Goal: Task Accomplishment & Management: Manage account settings

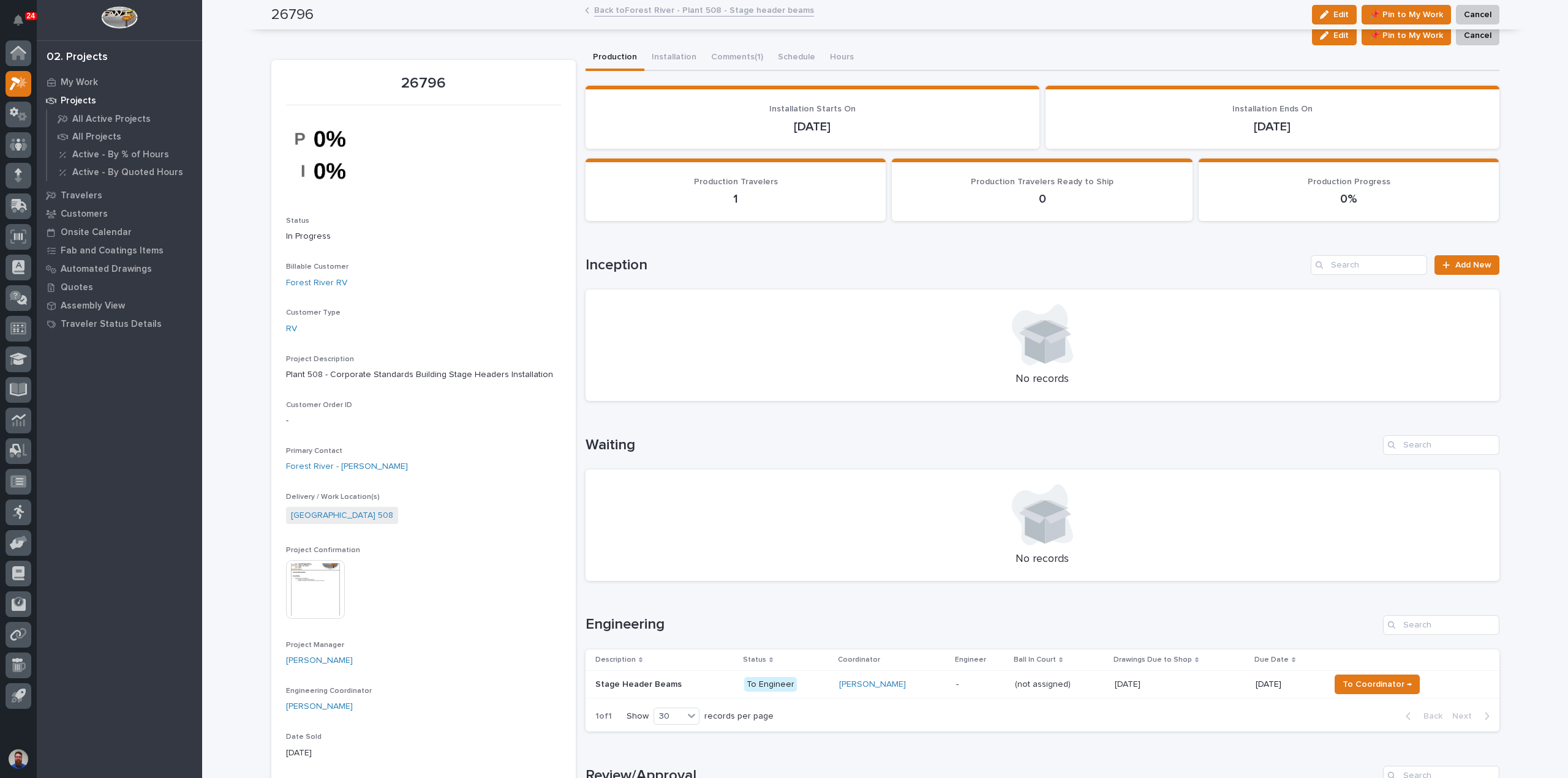
scroll to position [327, 0]
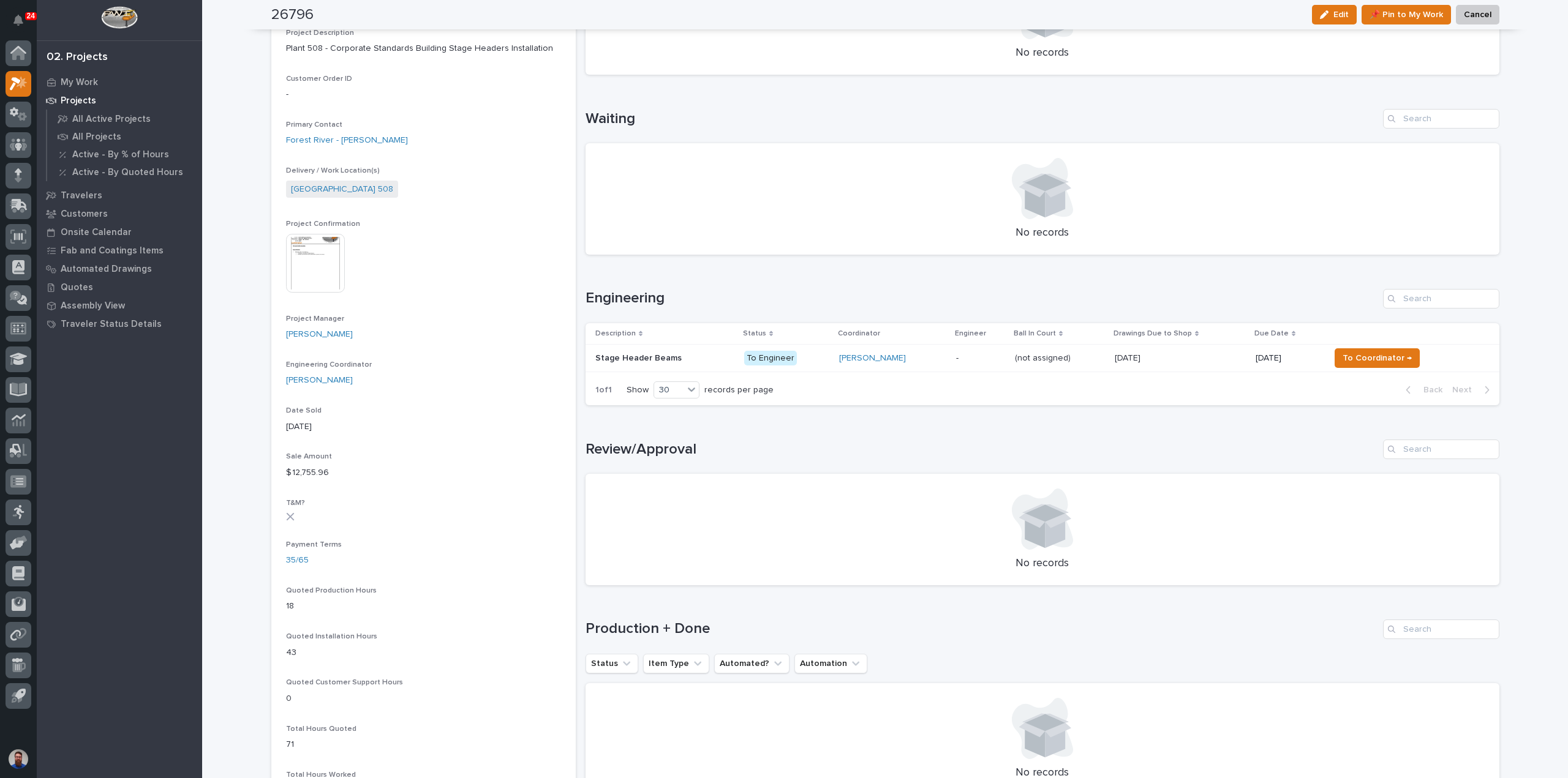
click at [804, 359] on p "To Engineer" at bounding box center [787, 359] width 86 height 15
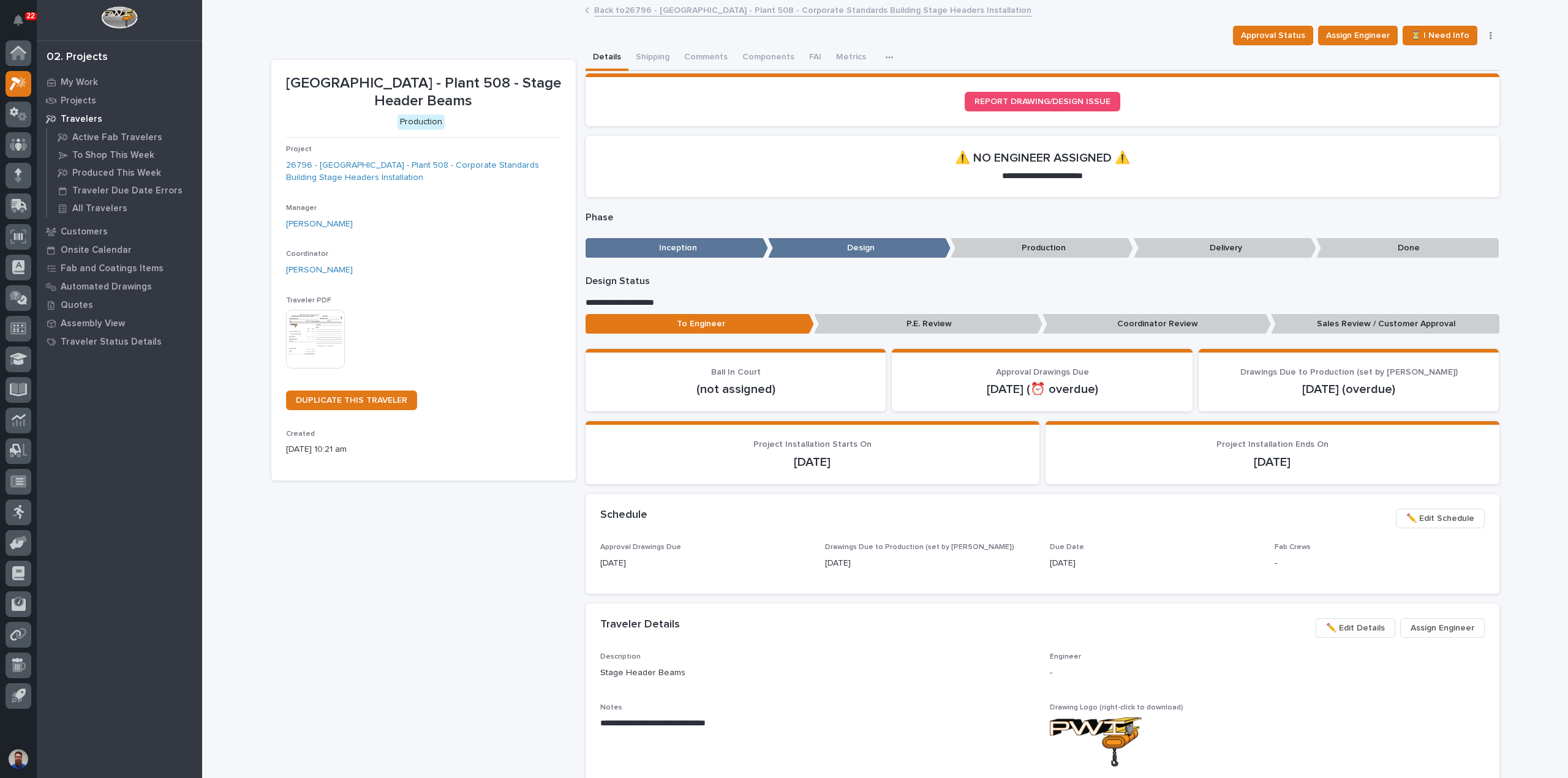
click at [1349, 323] on p "Sales Review / Customer Approval" at bounding box center [1385, 324] width 228 height 20
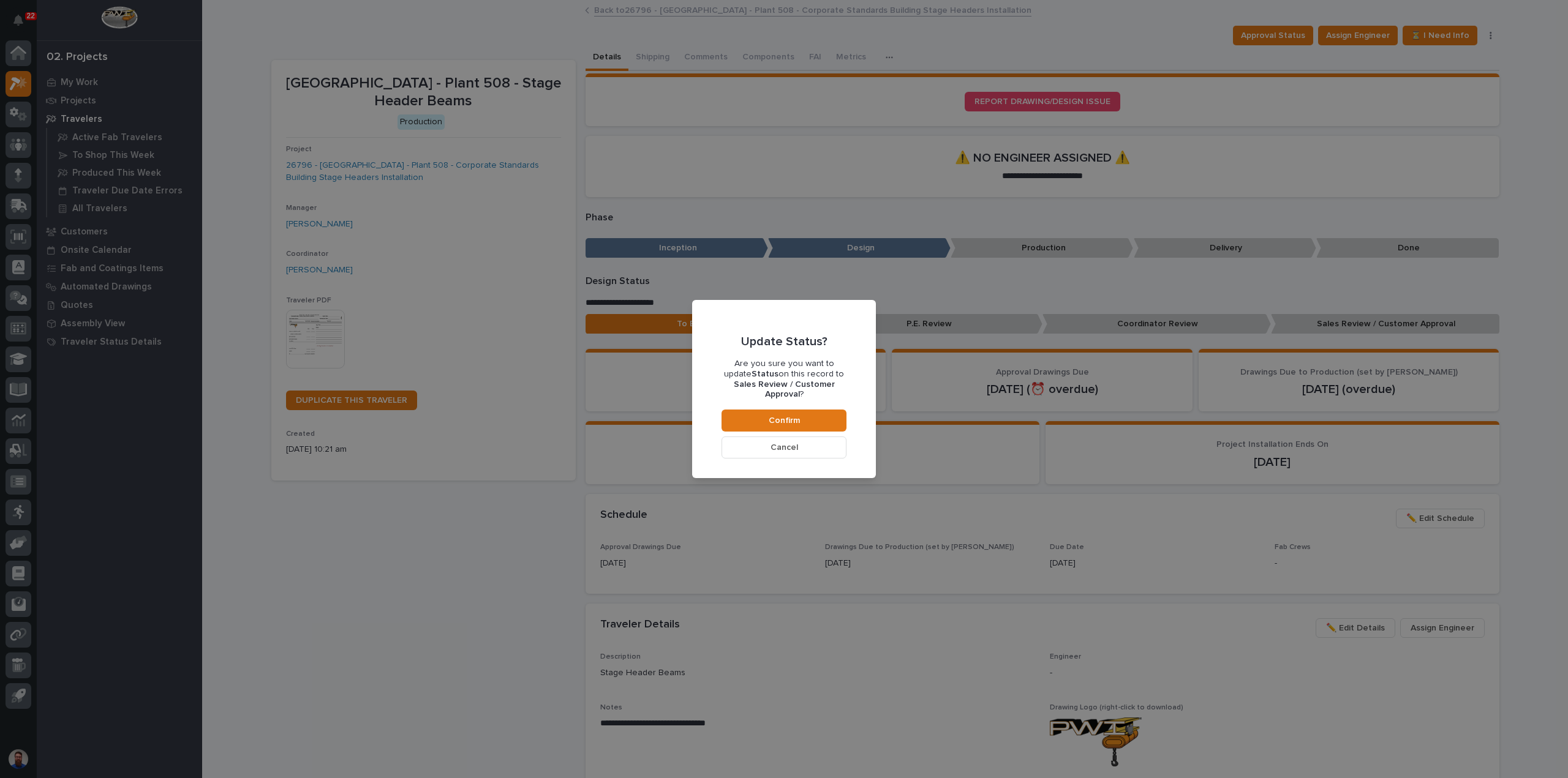
click at [774, 449] on button "Cancel" at bounding box center [784, 448] width 125 height 22
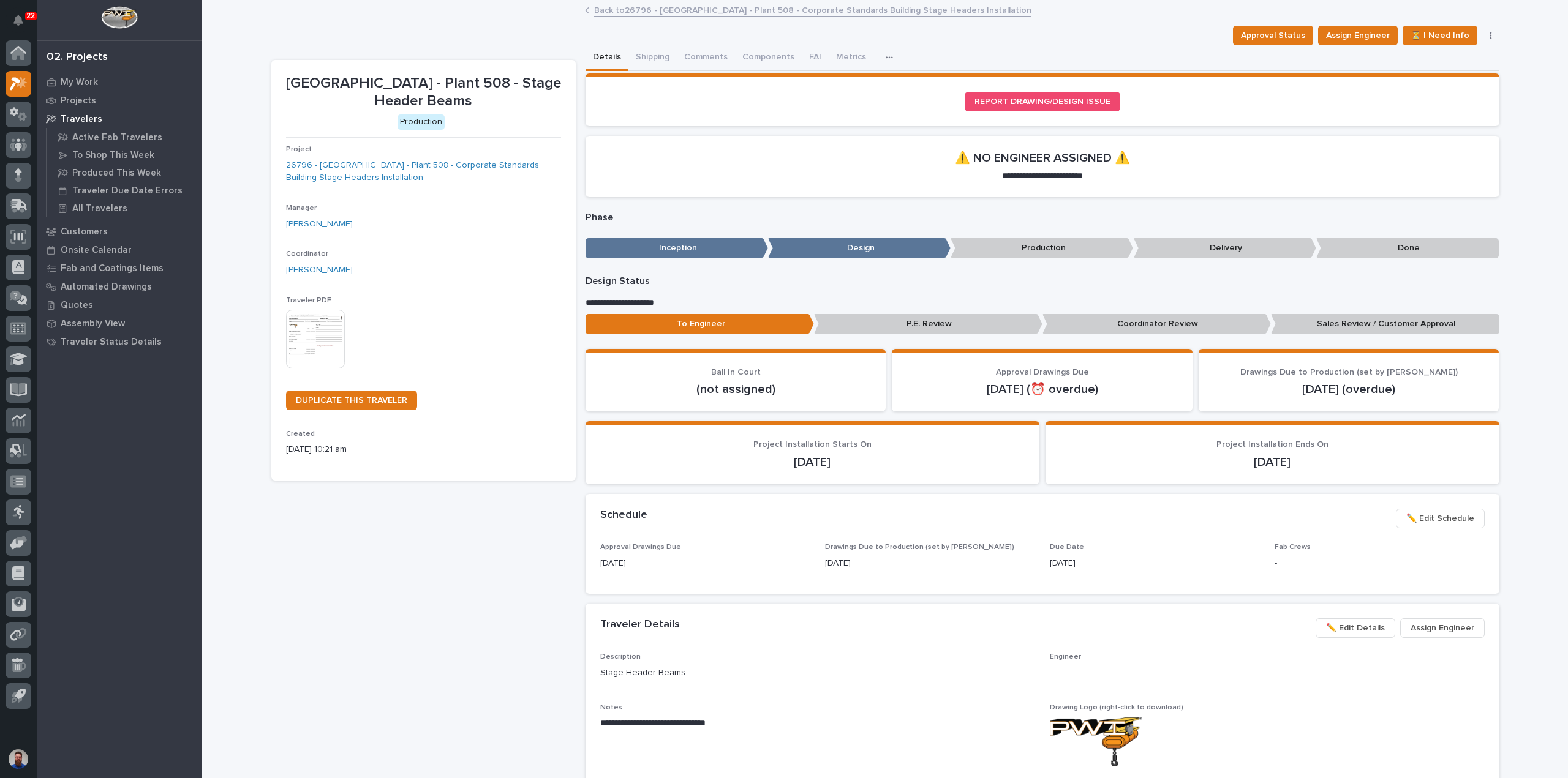
scroll to position [73, 0]
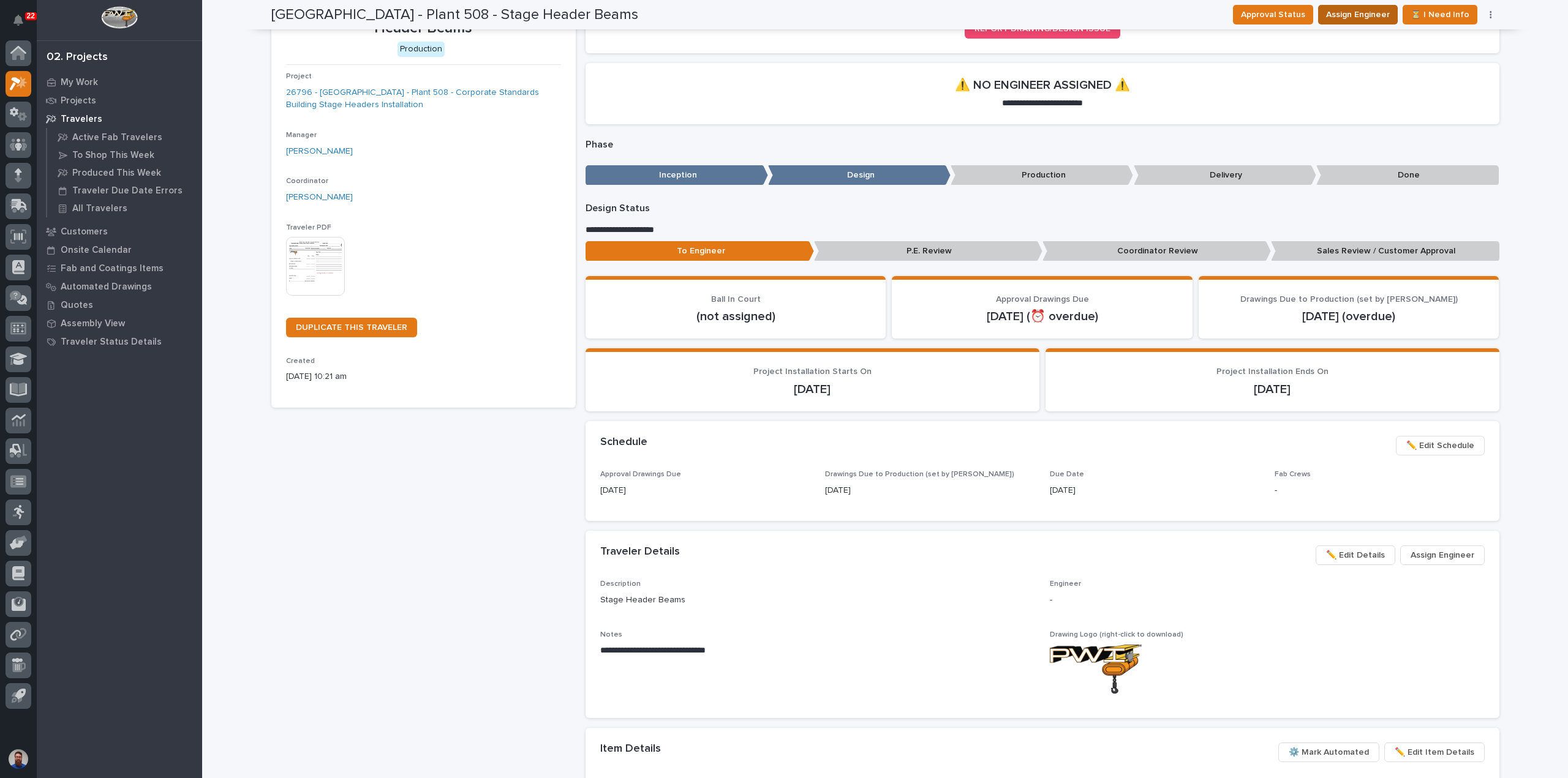
click at [1359, 18] on span "Assign Engineer" at bounding box center [1358, 15] width 64 height 15
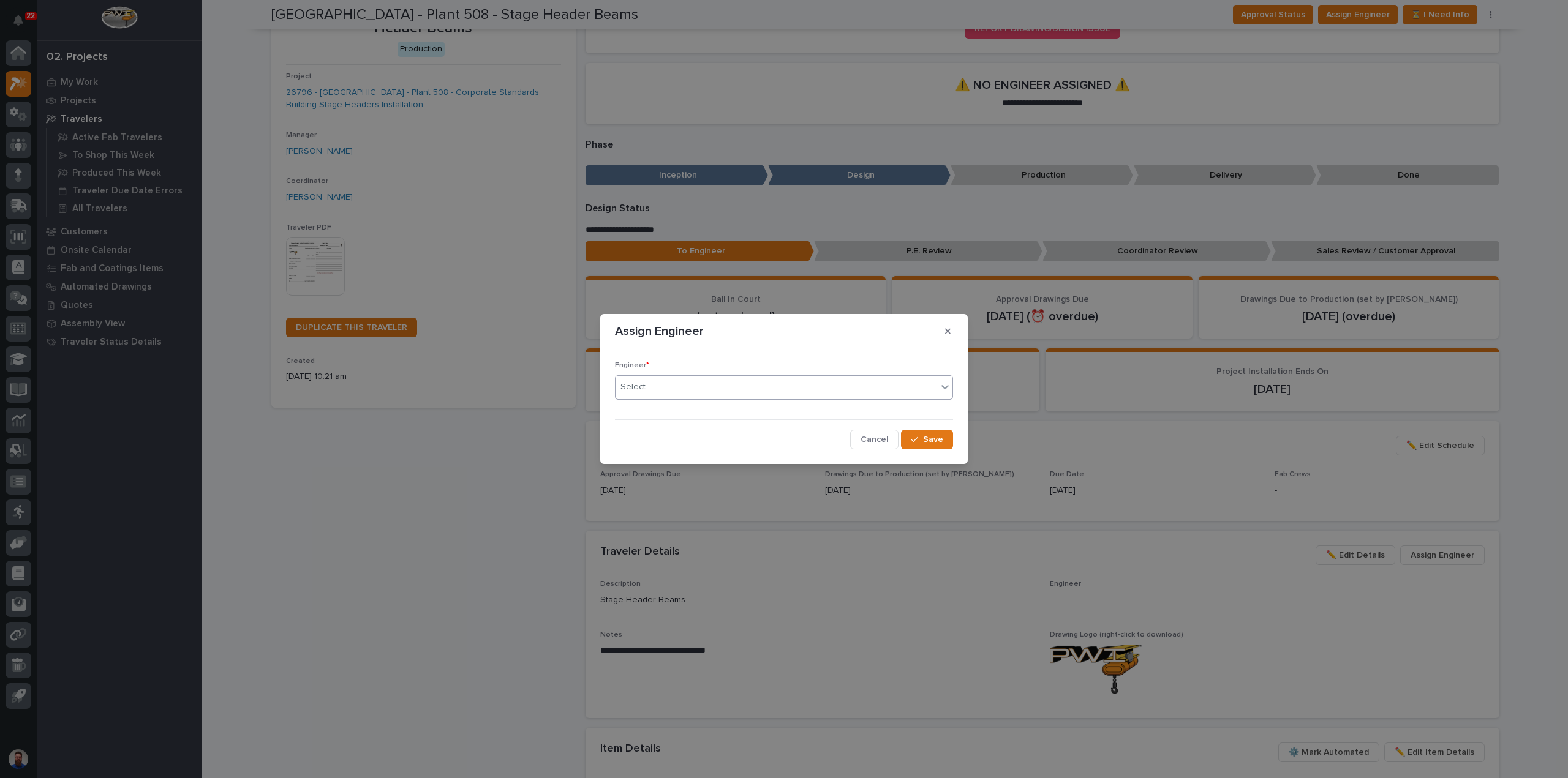
click at [751, 381] on div "Select..." at bounding box center [775, 388] width 321 height 20
type input "***"
click at [840, 419] on div "[PERSON_NAME]" at bounding box center [784, 411] width 337 height 22
click at [942, 440] on span "Save" at bounding box center [933, 440] width 20 height 11
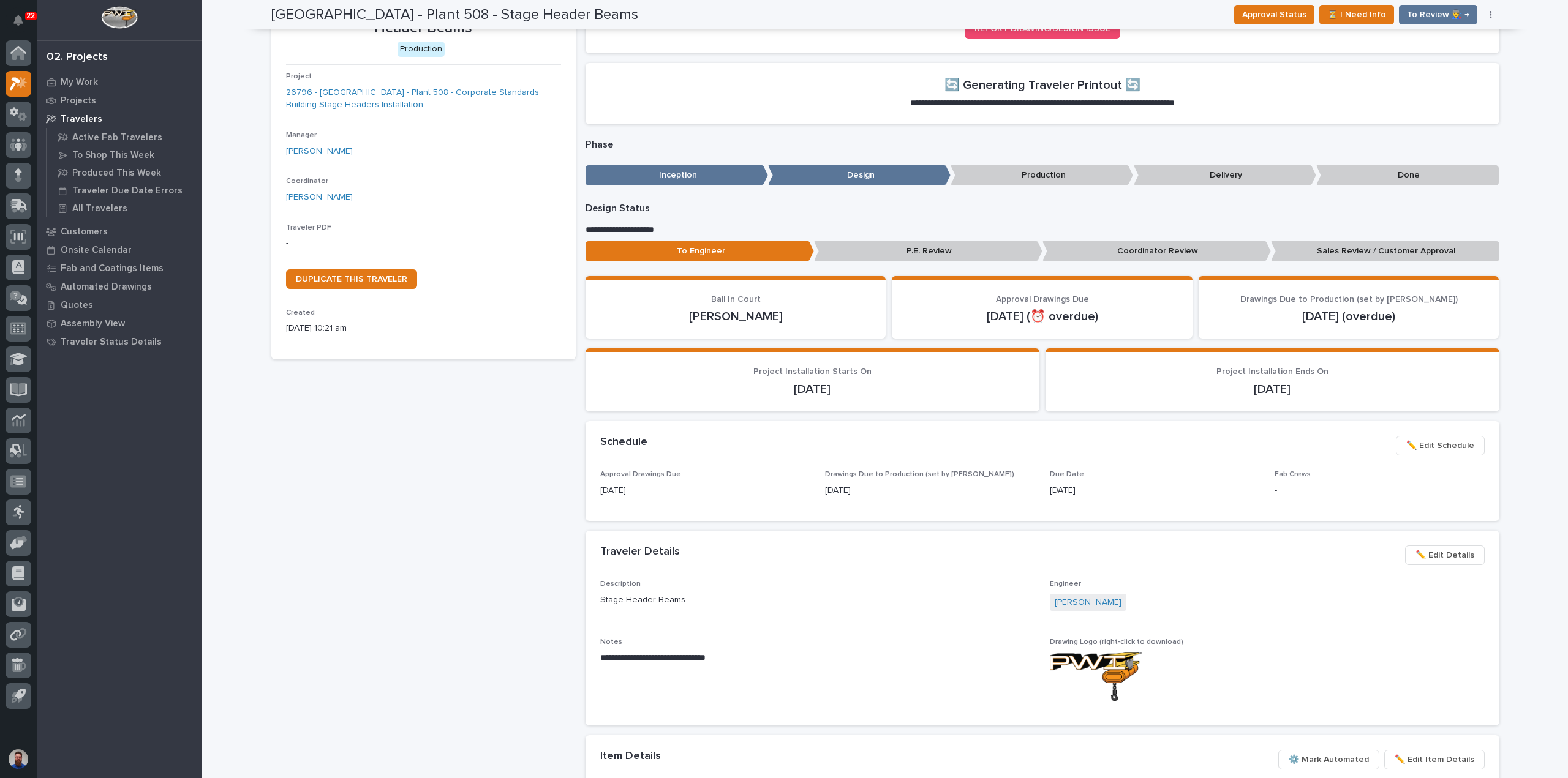
scroll to position [76, 0]
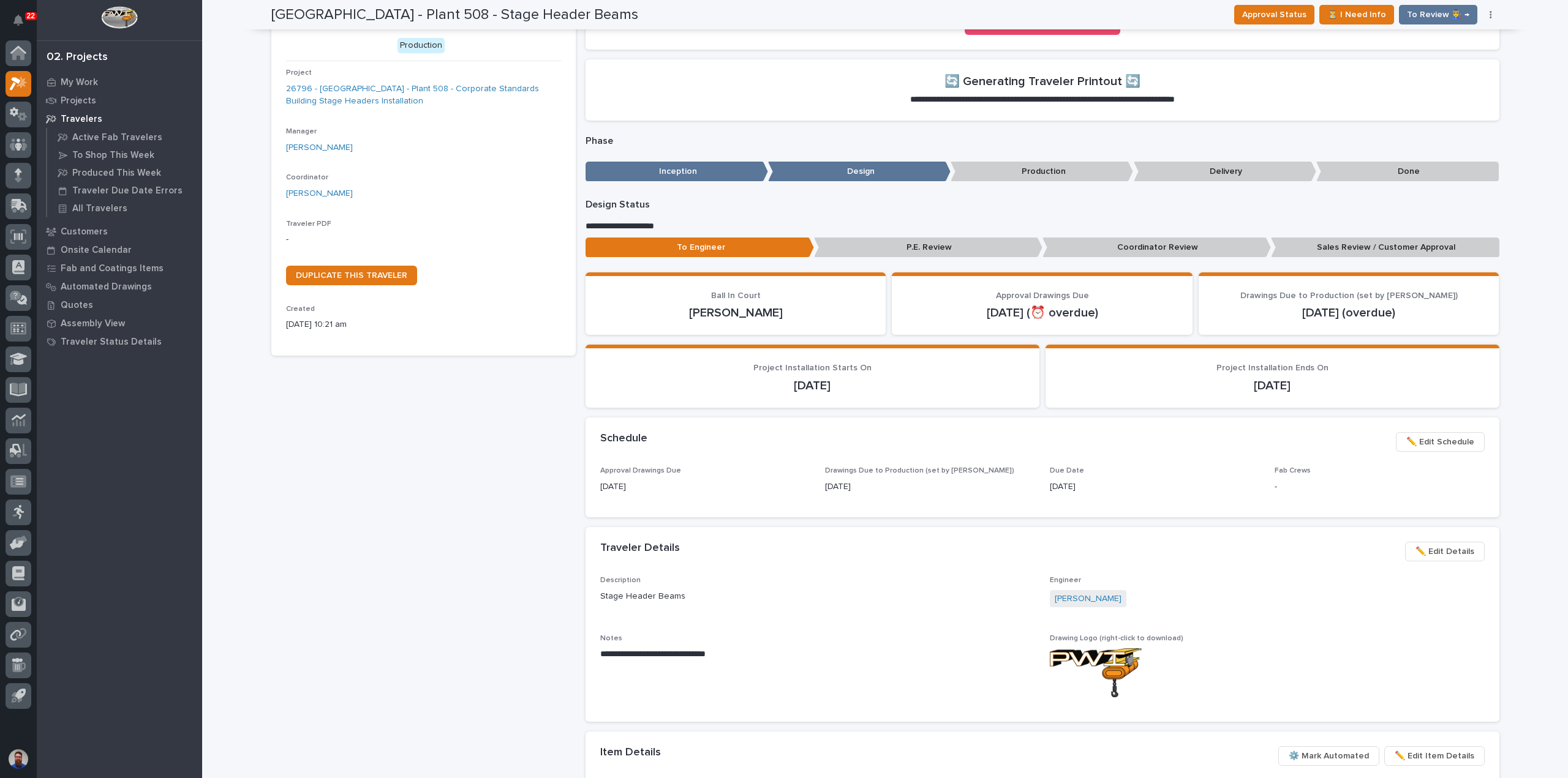
click at [368, 569] on div "Forest River - Plant 508 - Stage Header Beams Production Project 26796 - Forest…" at bounding box center [423, 537] width 305 height 1107
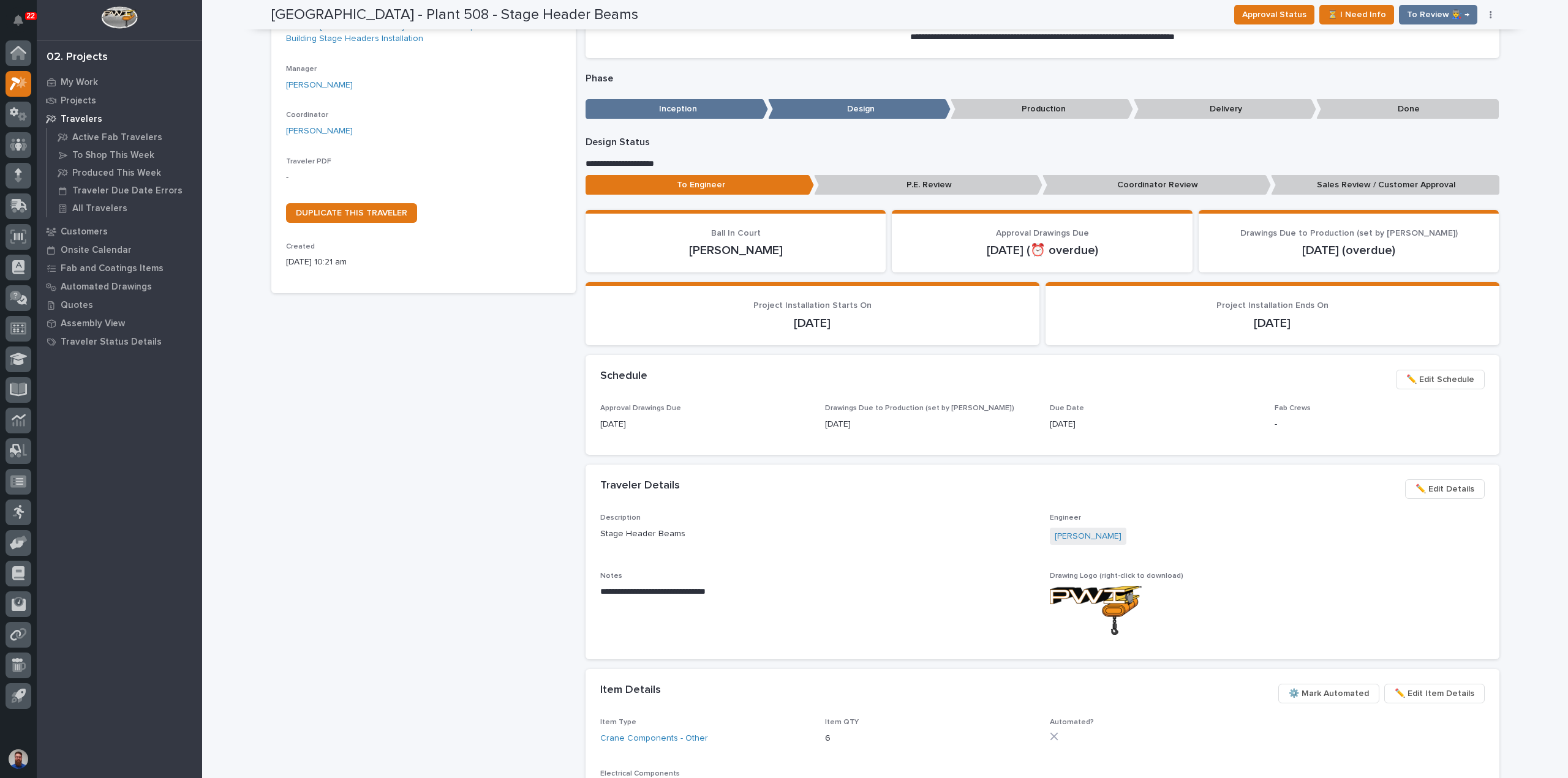
scroll to position [158, 0]
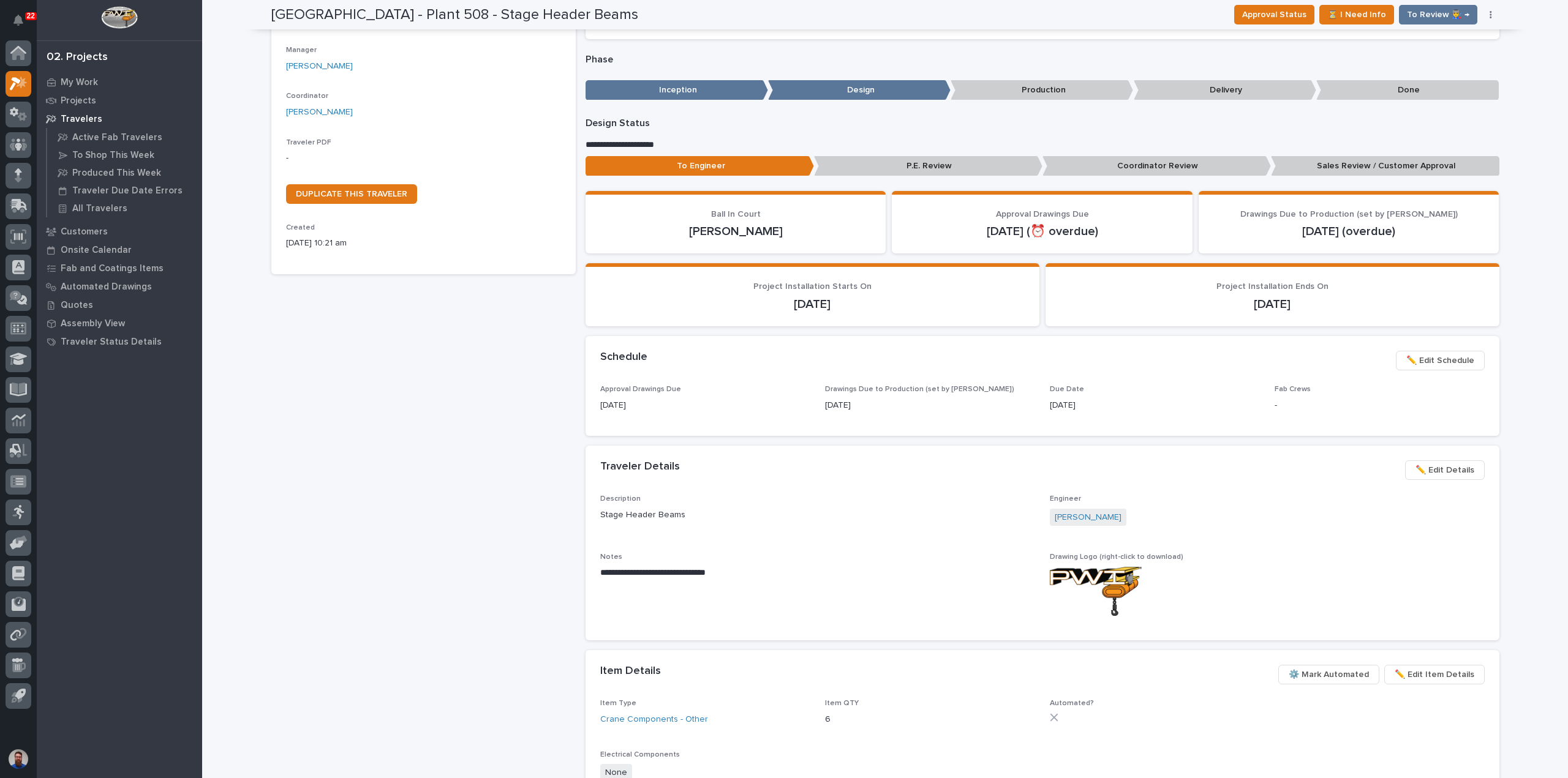
click at [461, 523] on div "Forest River - Plant 508 - Stage Header Beams Production Project 26796 - Forest…" at bounding box center [423, 455] width 305 height 1107
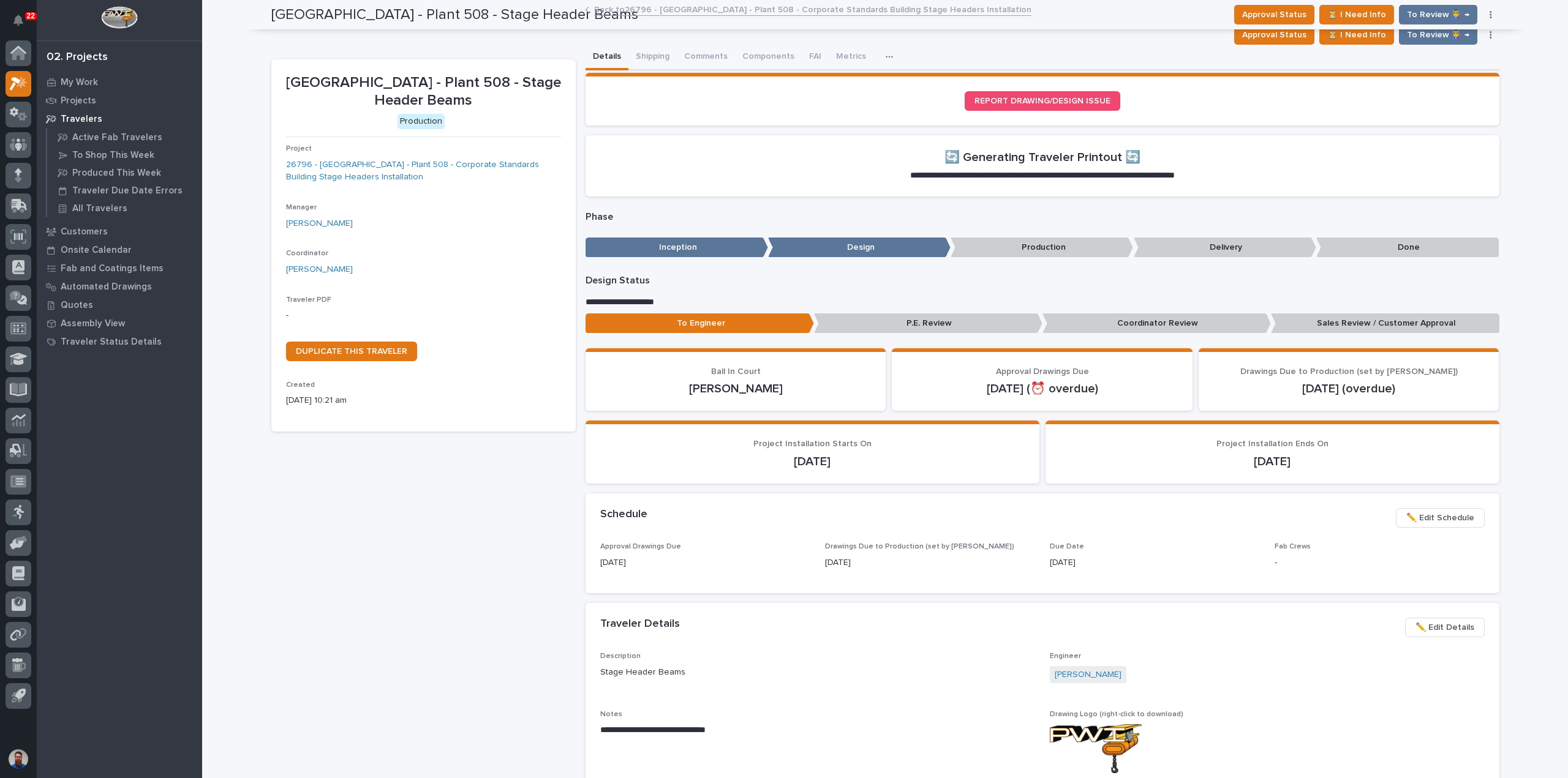
scroll to position [0, 0]
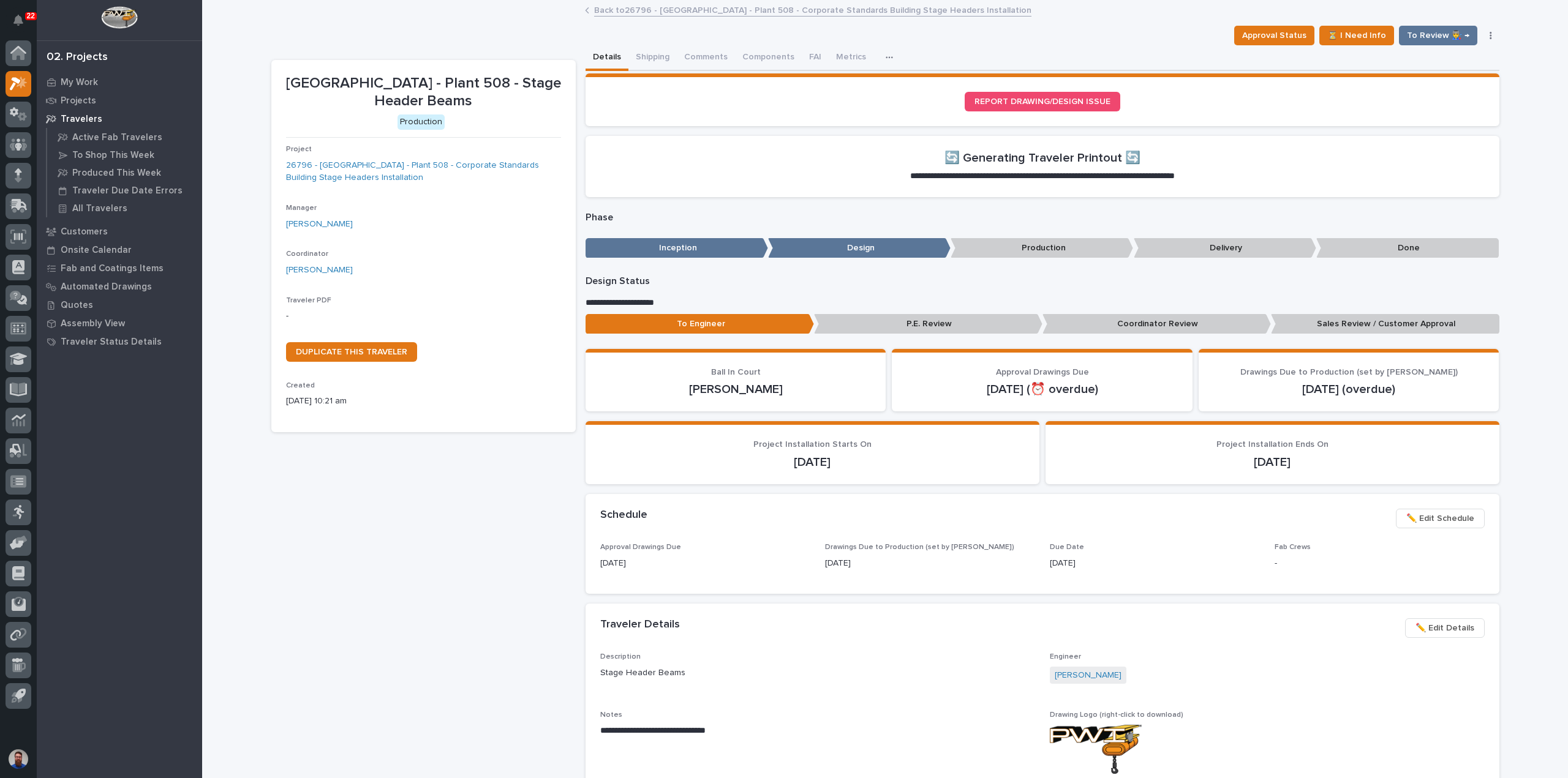
click at [1364, 321] on p "Sales Review / Customer Approval" at bounding box center [1385, 324] width 228 height 20
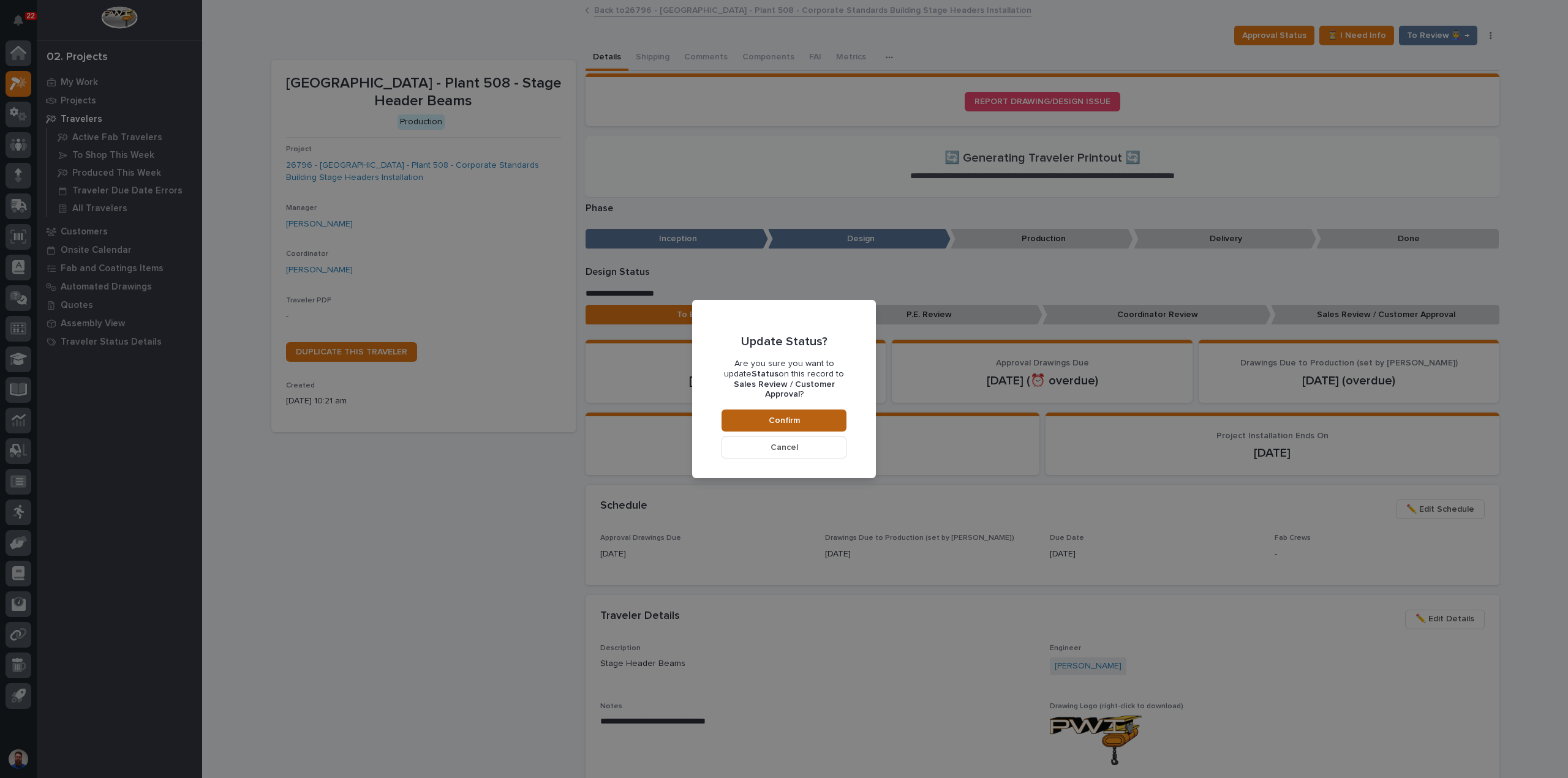
click at [779, 418] on span "Confirm" at bounding box center [784, 420] width 31 height 11
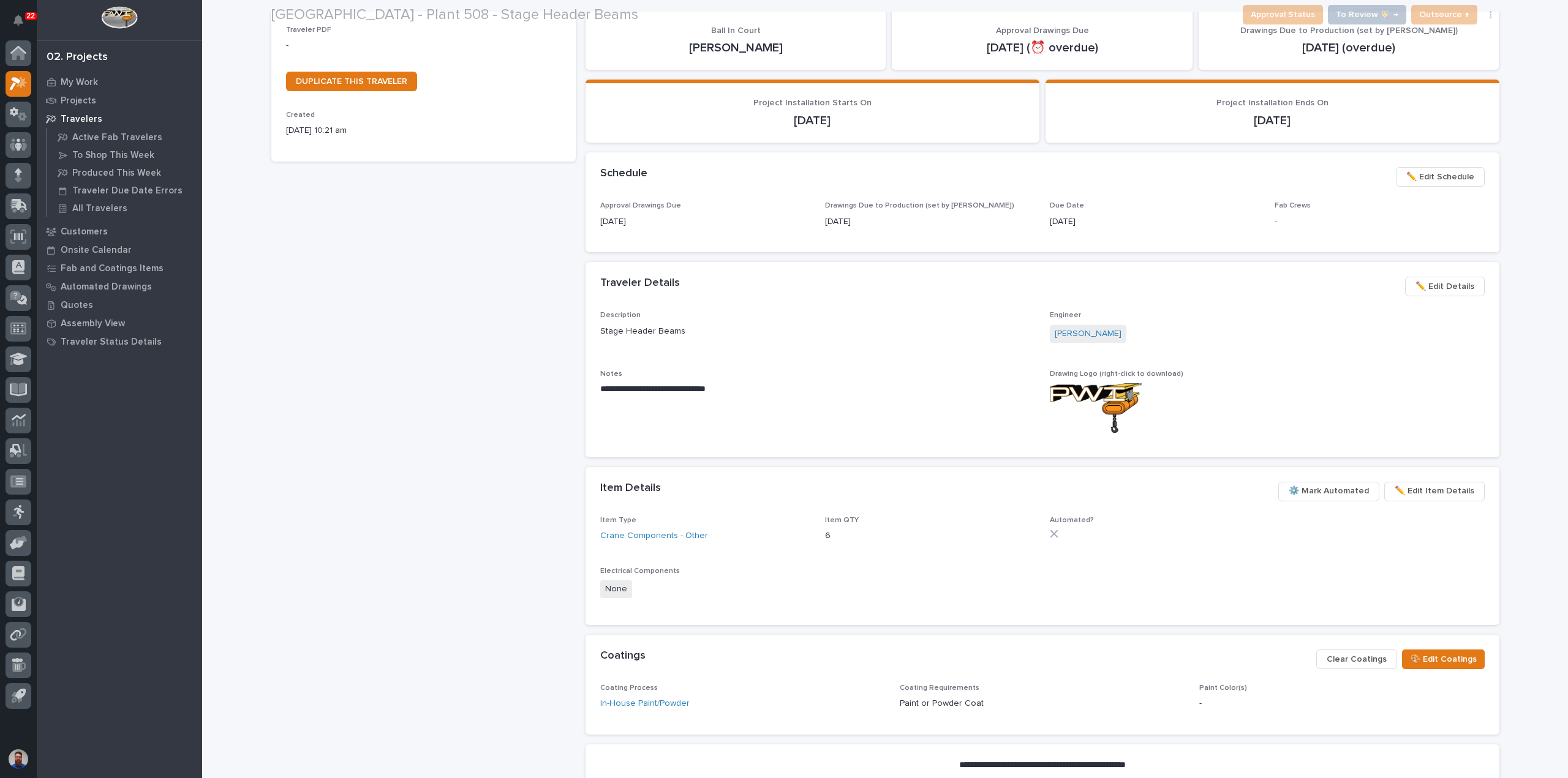
scroll to position [413, 0]
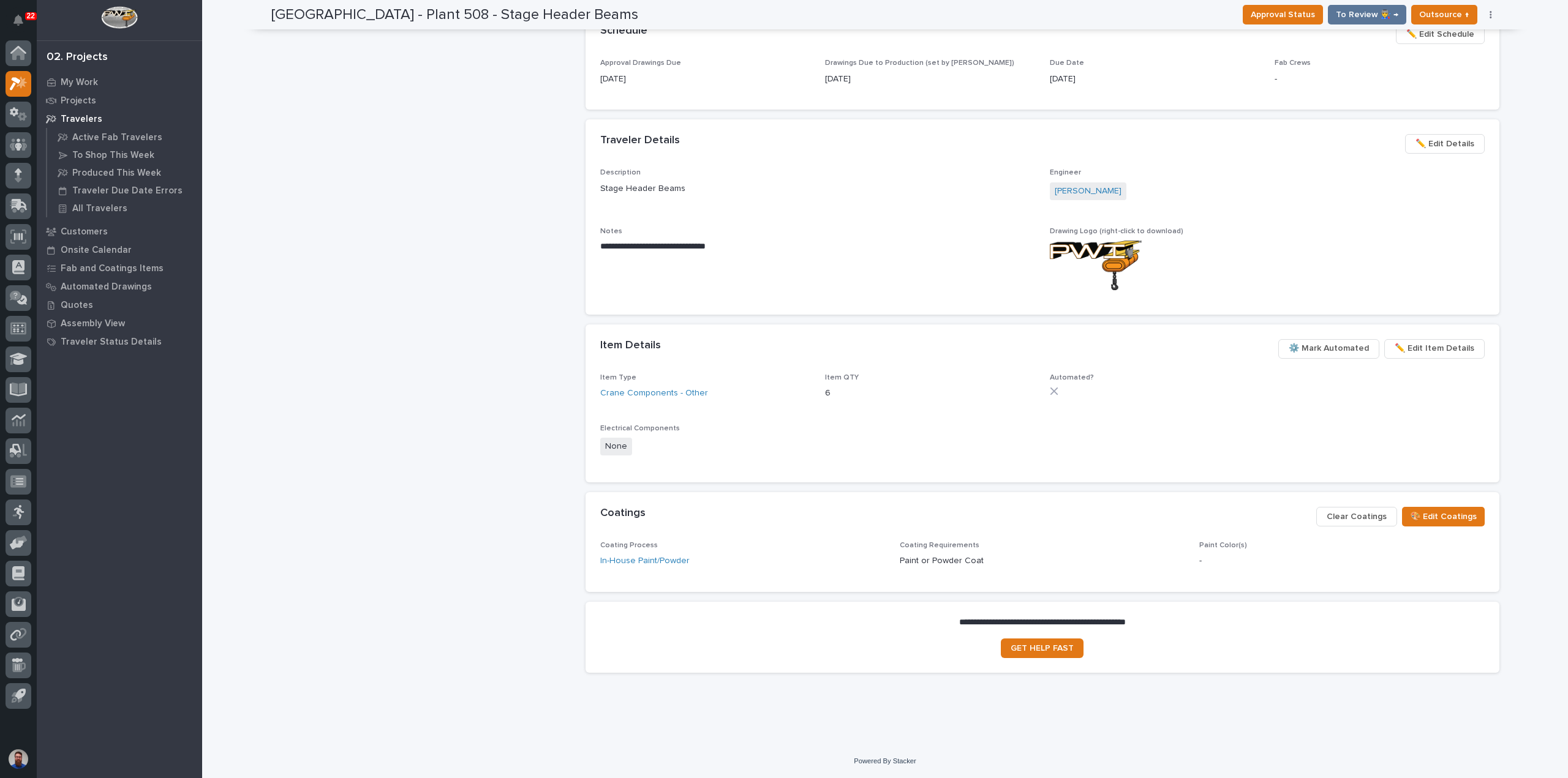
click at [1320, 344] on span "⚙️ Mark Automated" at bounding box center [1329, 349] width 80 height 15
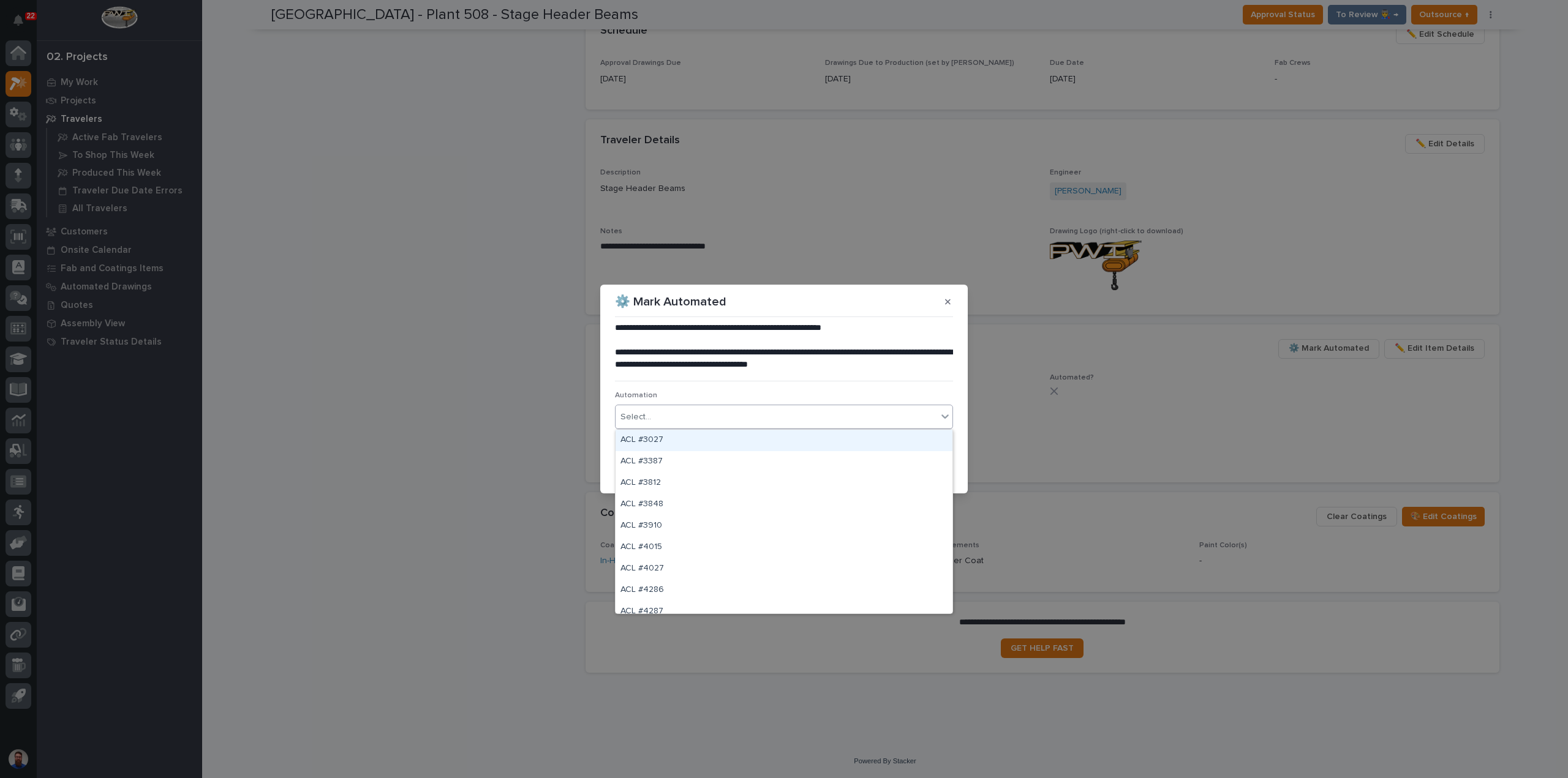
click at [707, 417] on div "Select..." at bounding box center [775, 418] width 321 height 20
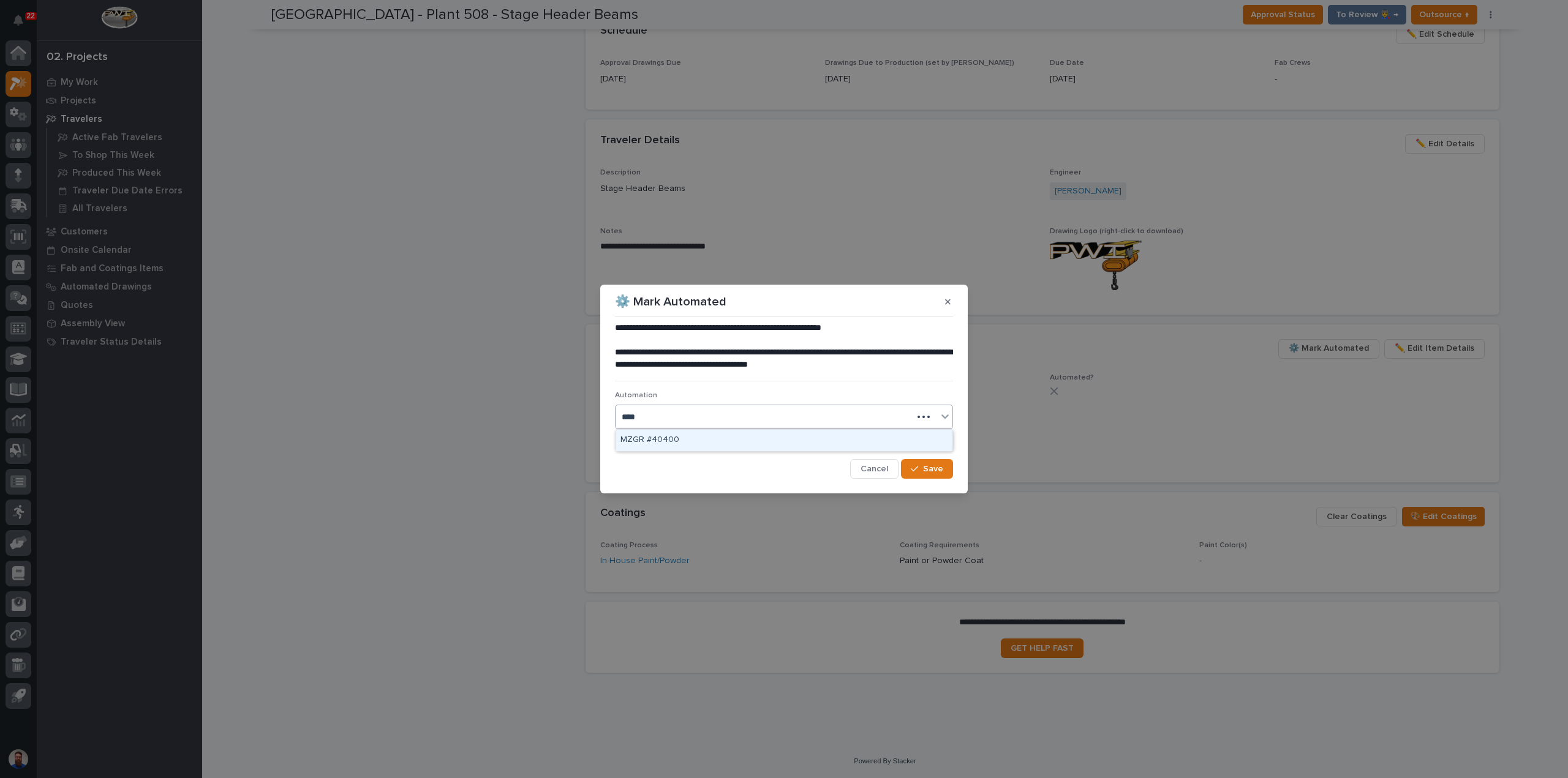
type input "*****"
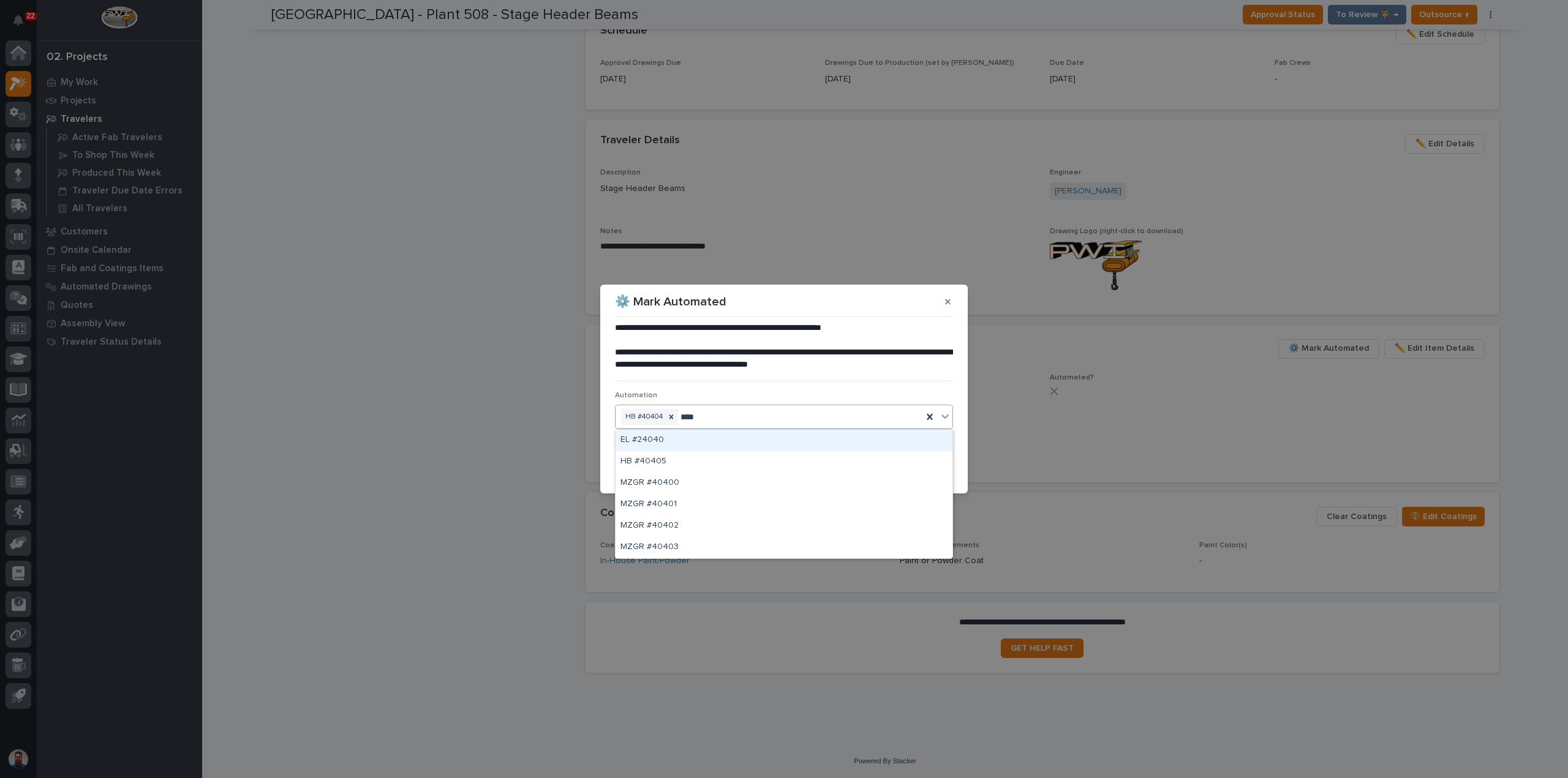
type input "*****"
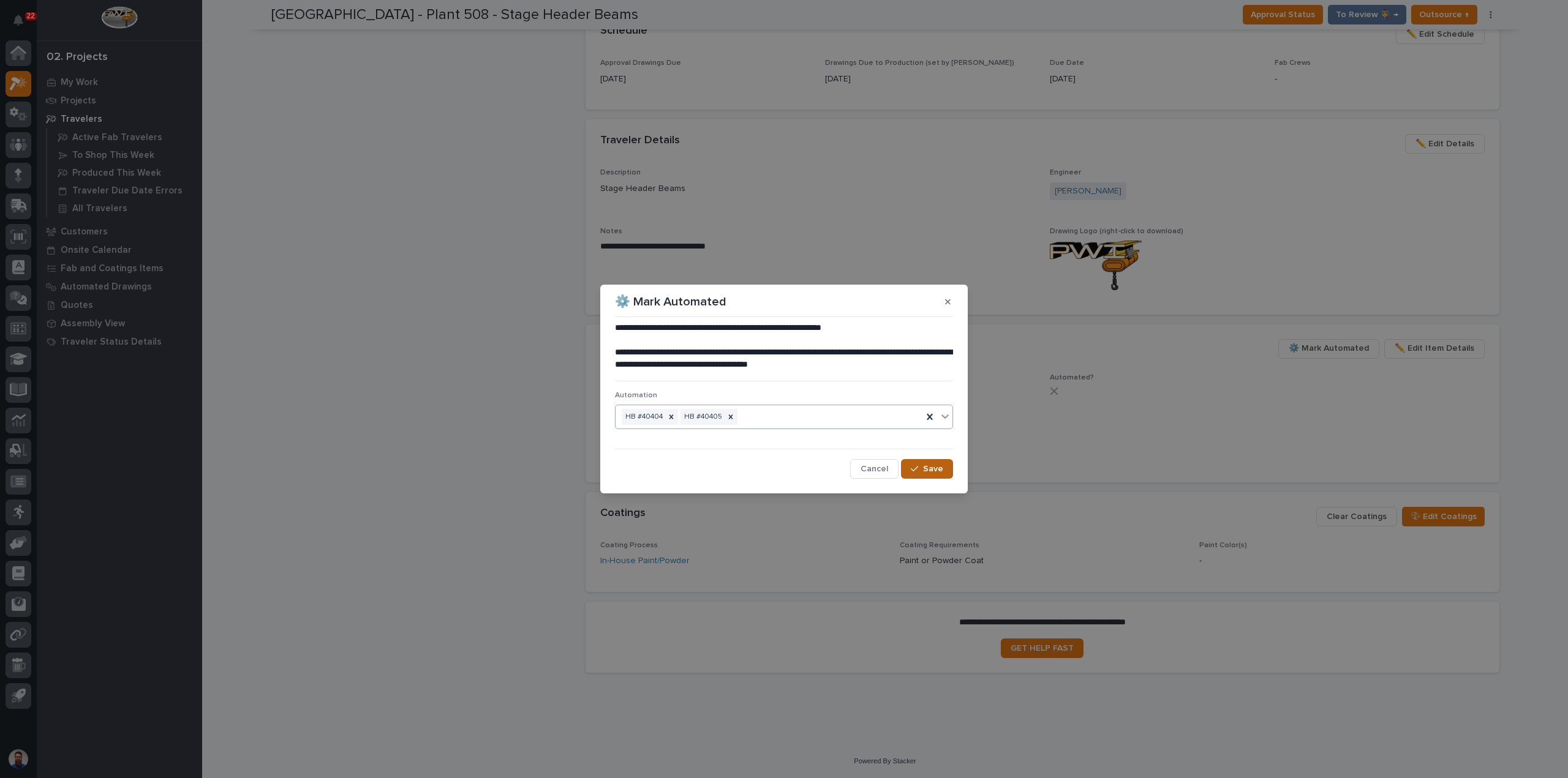
click at [911, 476] on button "Save" at bounding box center [926, 470] width 52 height 20
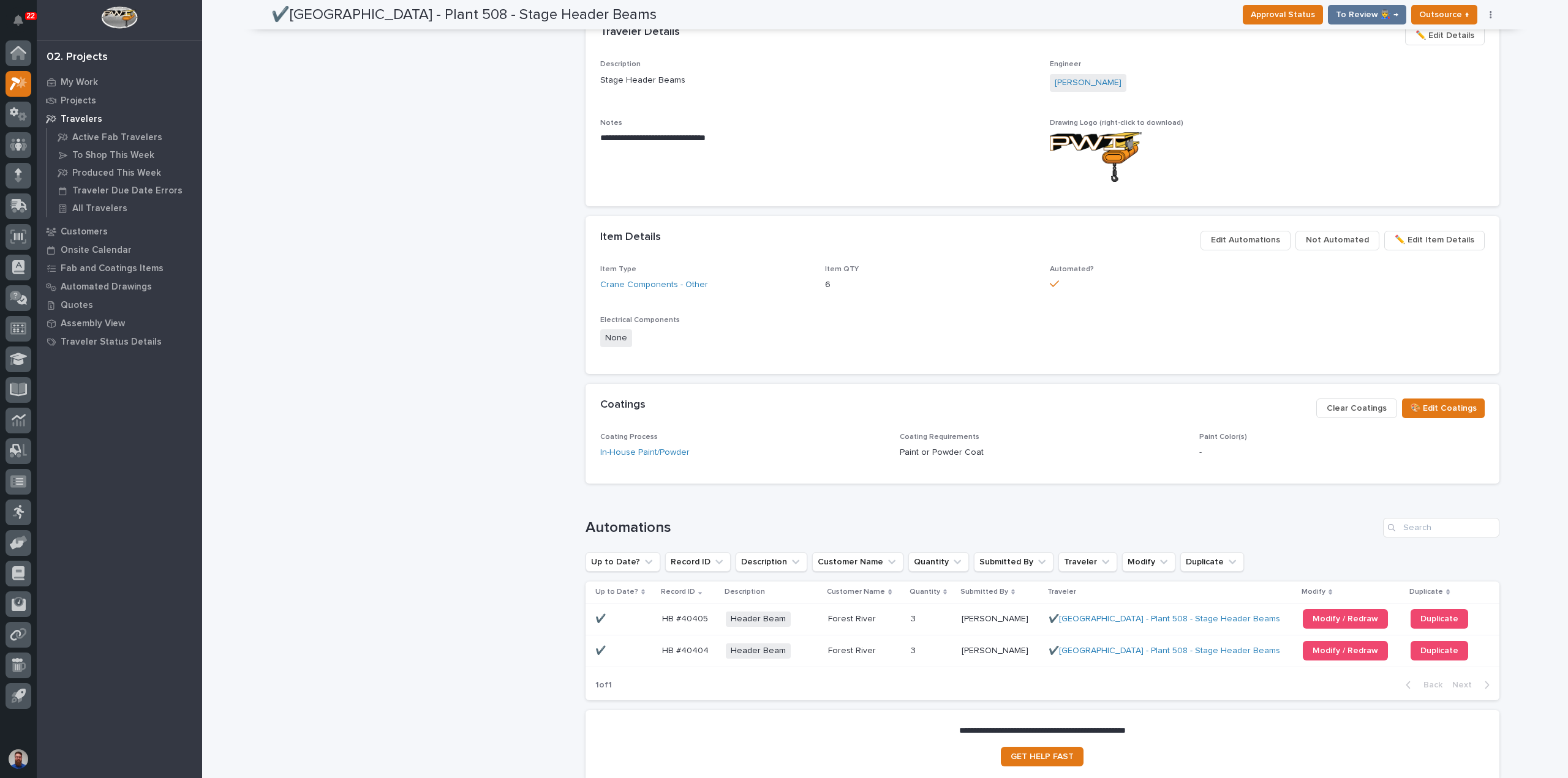
scroll to position [0, 0]
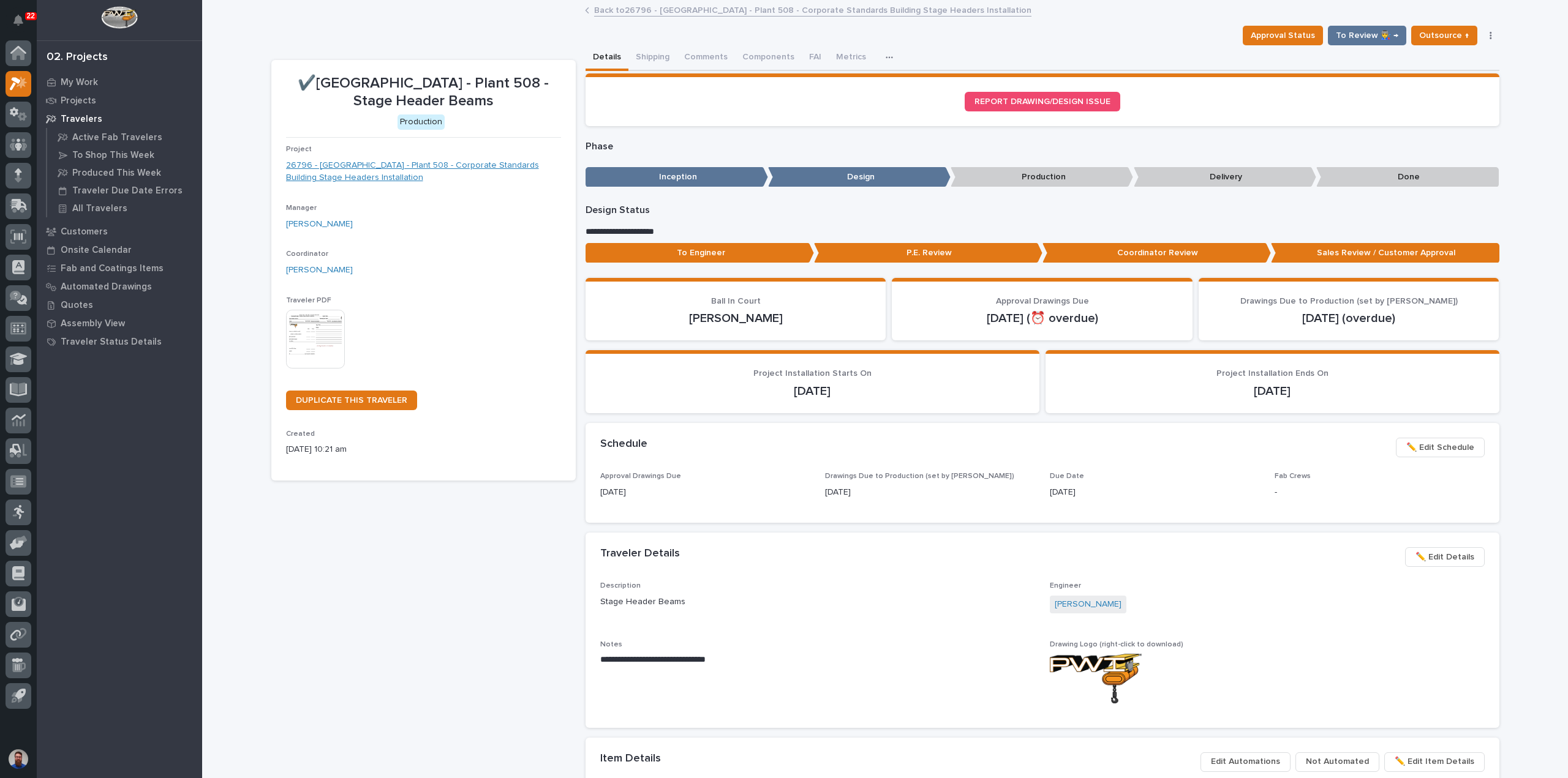
click at [489, 162] on link "26796 - Forest River RV - Plant 508 - Corporate Standards Building Stage Header…" at bounding box center [423, 172] width 275 height 25
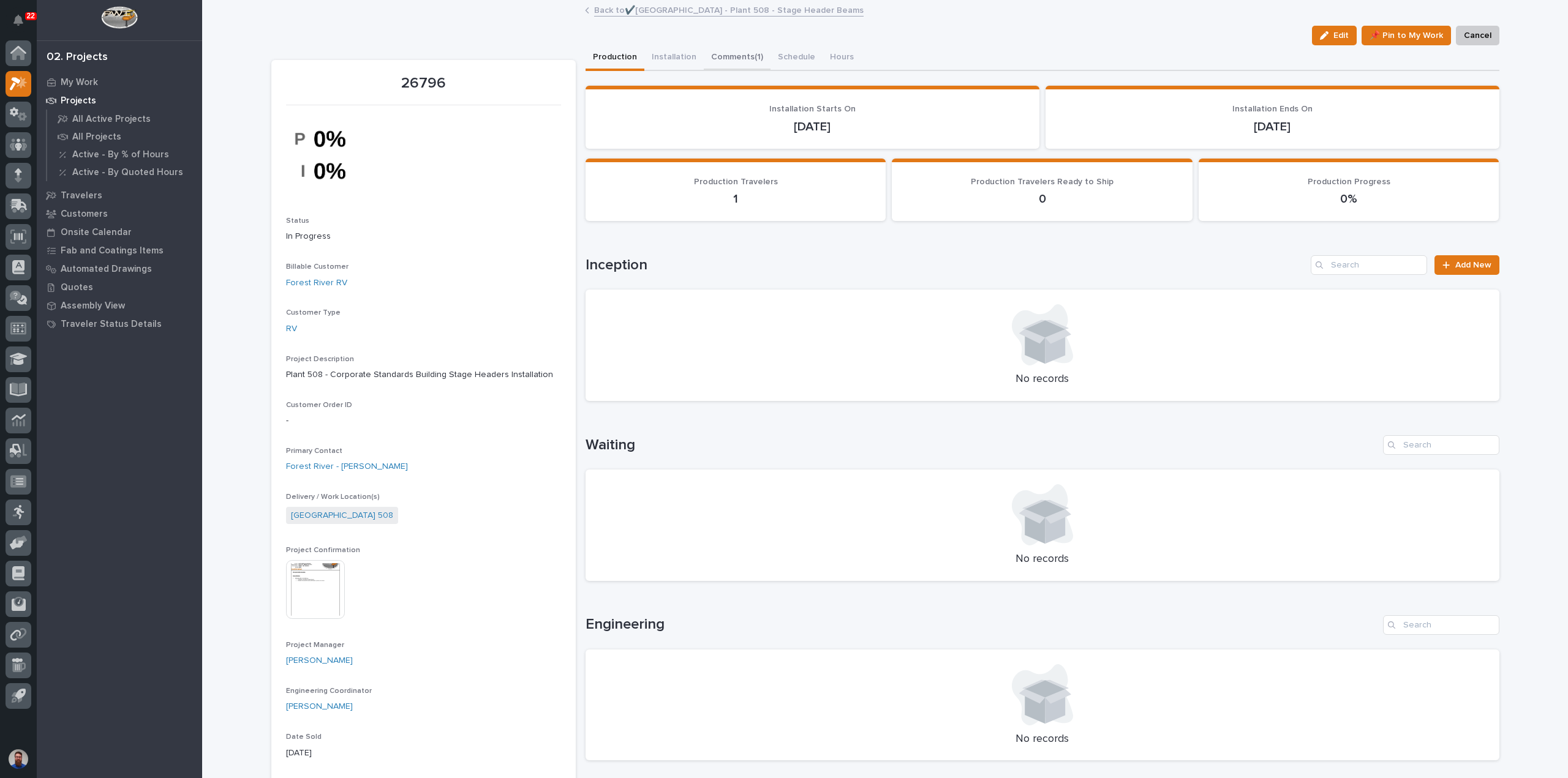
click at [713, 56] on button "Comments (1)" at bounding box center [736, 58] width 66 height 25
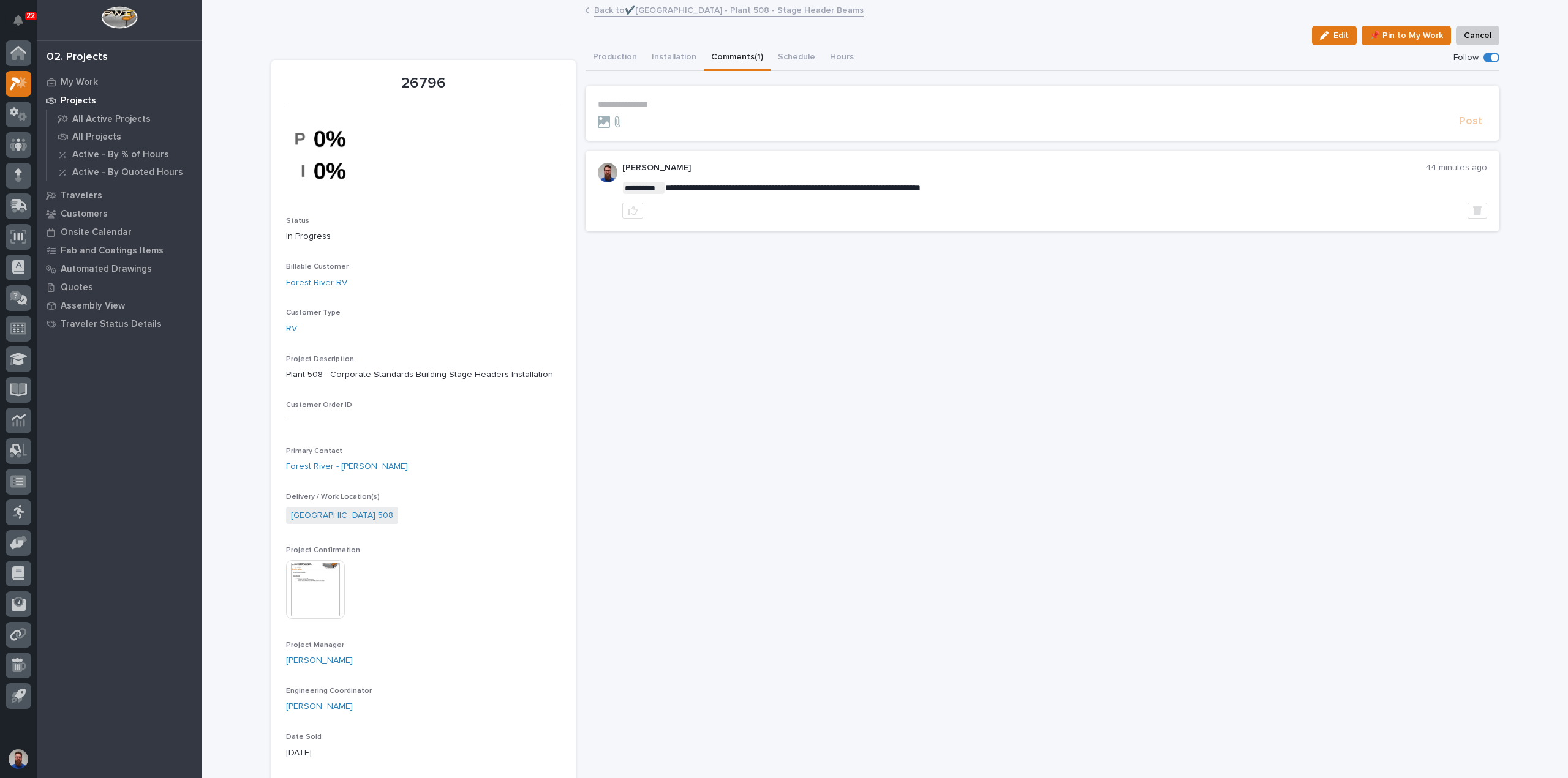
click at [683, 102] on p "**********" at bounding box center [1042, 104] width 889 height 10
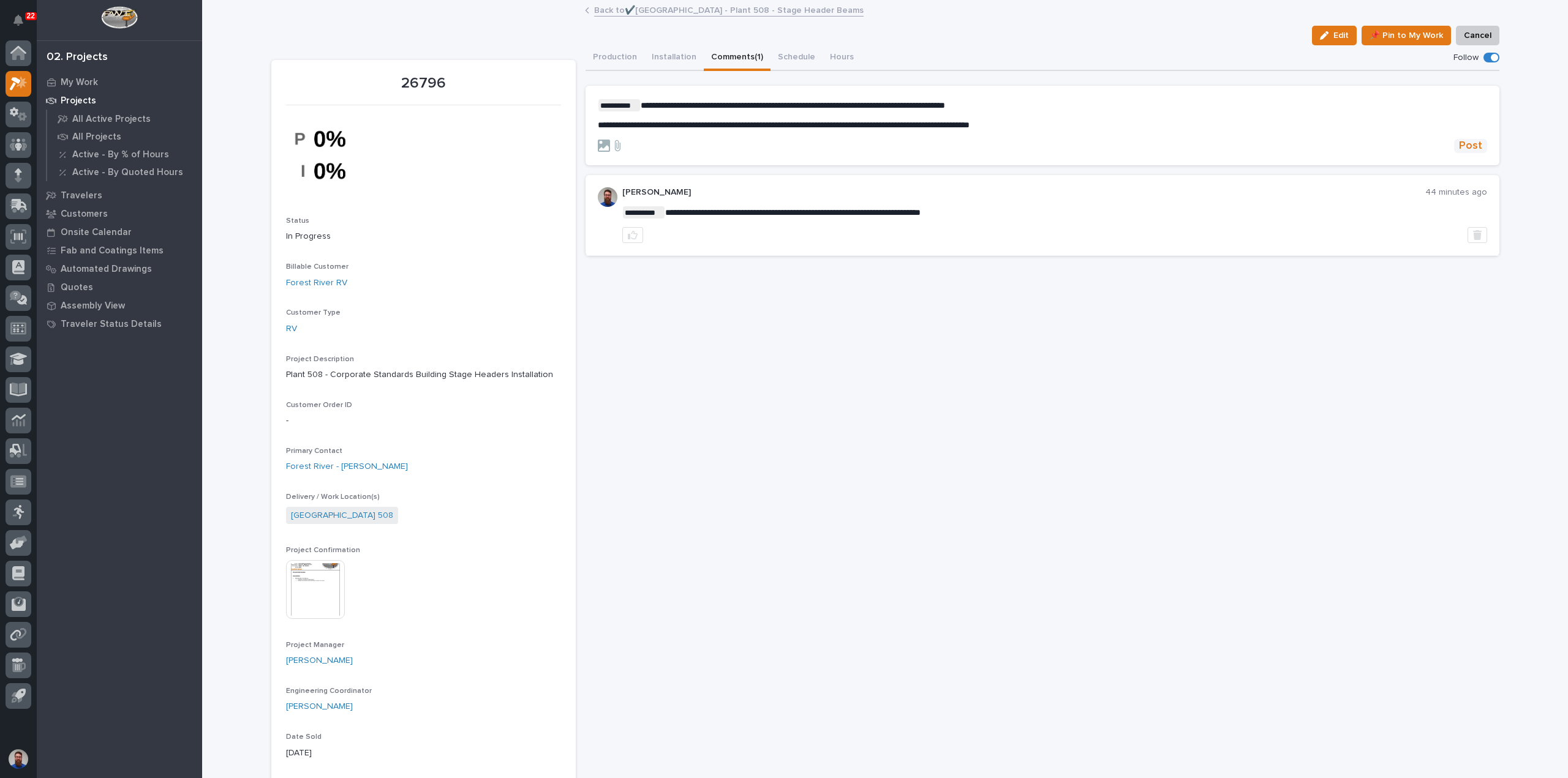
click at [1459, 141] on span "Post" at bounding box center [1471, 146] width 24 height 14
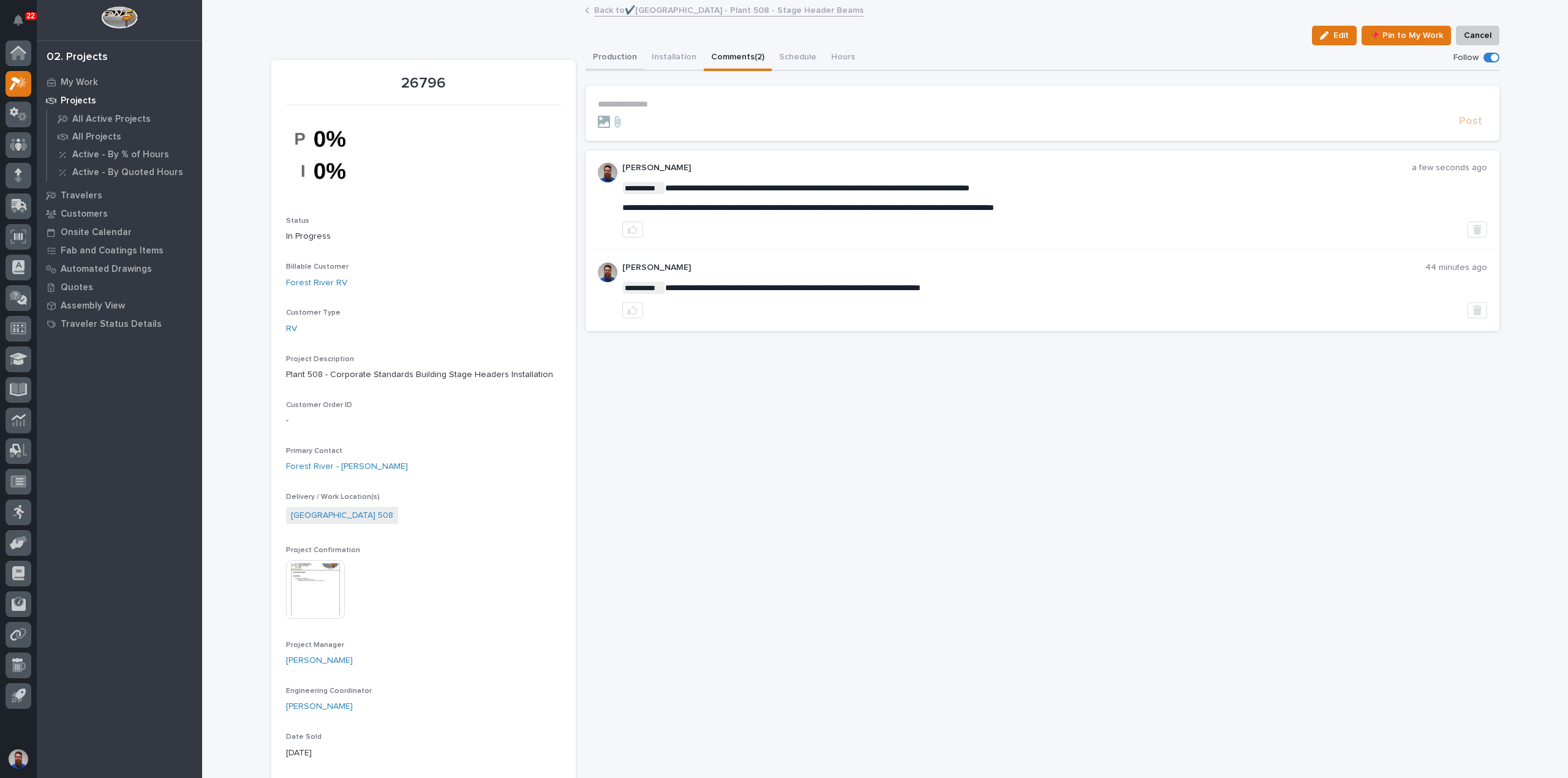
click at [606, 61] on button "Production" at bounding box center [614, 58] width 59 height 25
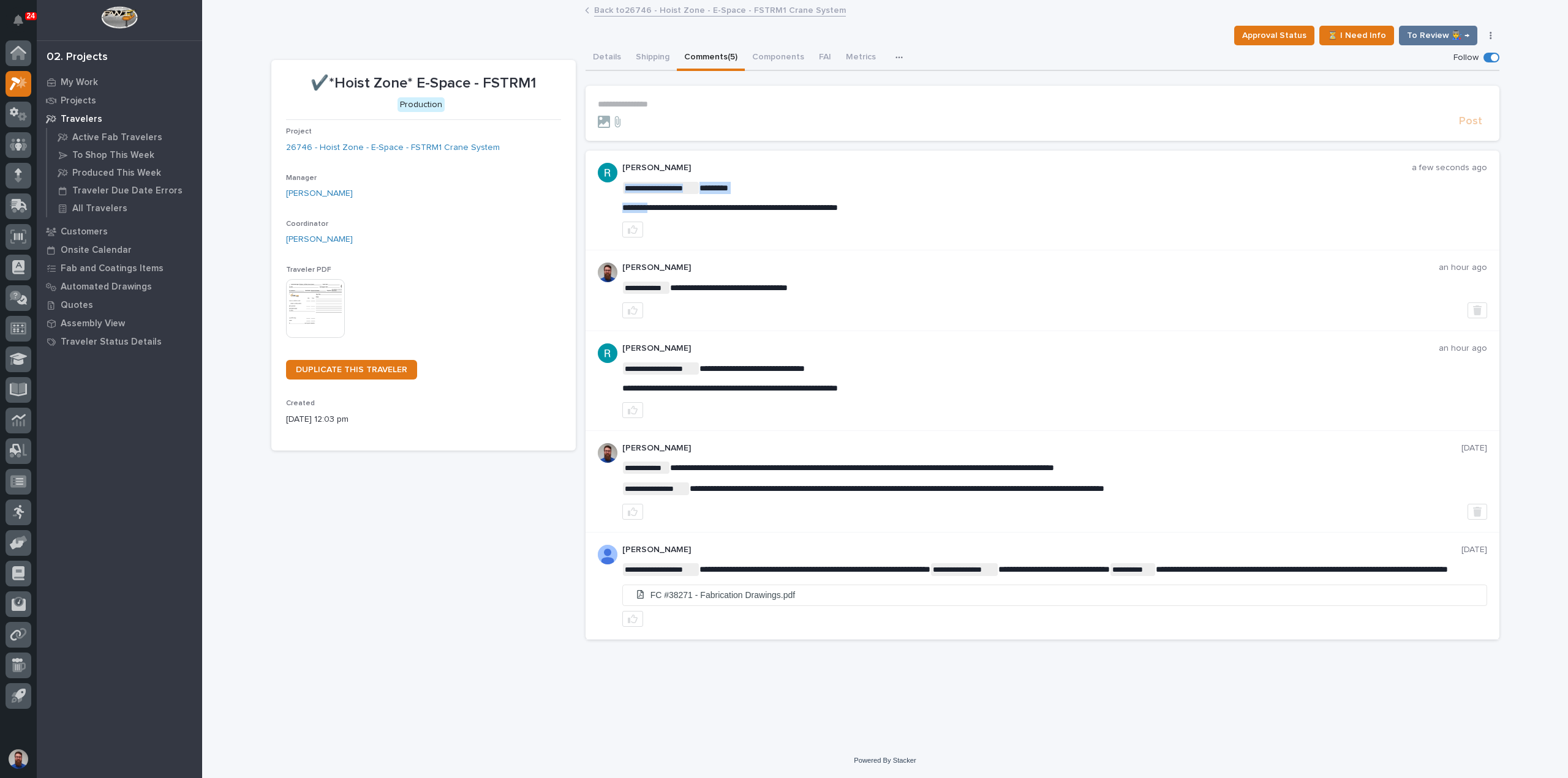
drag, startPoint x: 932, startPoint y: 205, endPoint x: 654, endPoint y: 209, distance: 278.0
click at [654, 209] on span "**********" at bounding box center [730, 207] width 216 height 8
drag, startPoint x: 620, startPoint y: 207, endPoint x: 940, endPoint y: 213, distance: 320.1
click at [940, 213] on div "**********" at bounding box center [1042, 201] width 914 height 100
copy span "**********"
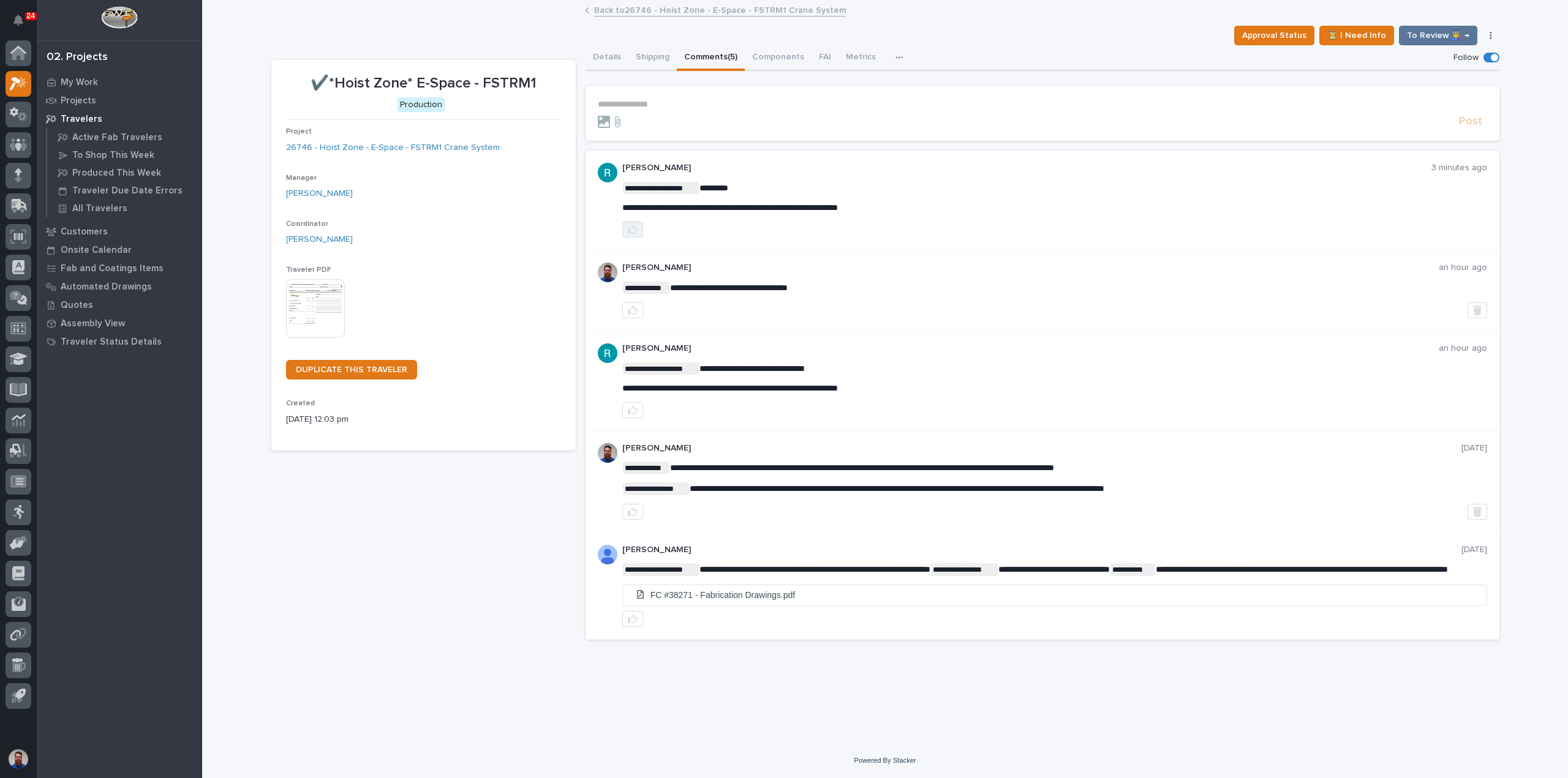
click at [625, 233] on button "button" at bounding box center [632, 230] width 21 height 16
click at [683, 102] on p "**********" at bounding box center [1042, 104] width 889 height 10
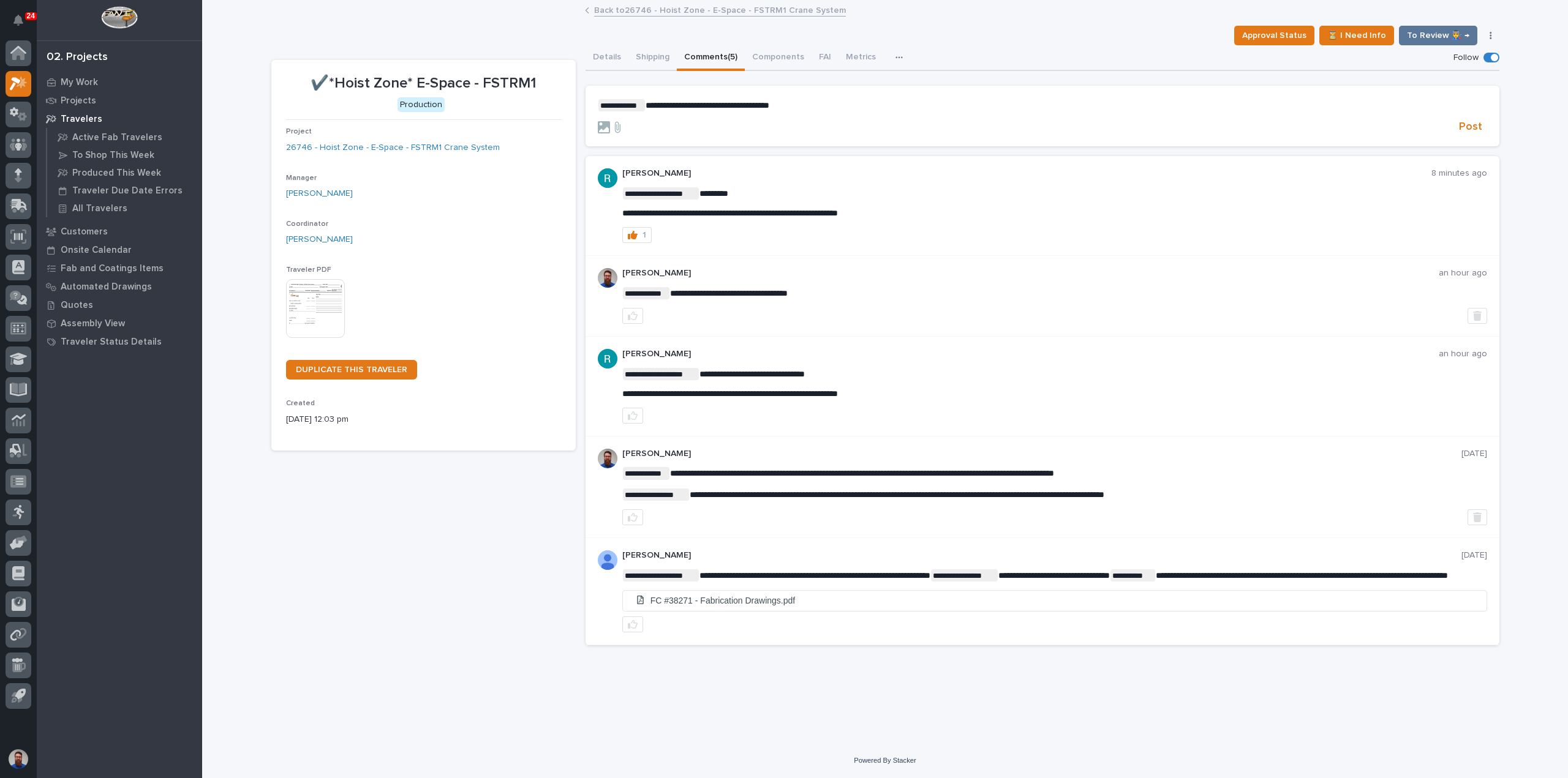
click at [1490, 131] on section "**********" at bounding box center [1042, 116] width 914 height 61
click at [1472, 126] on span "Post" at bounding box center [1471, 126] width 24 height 14
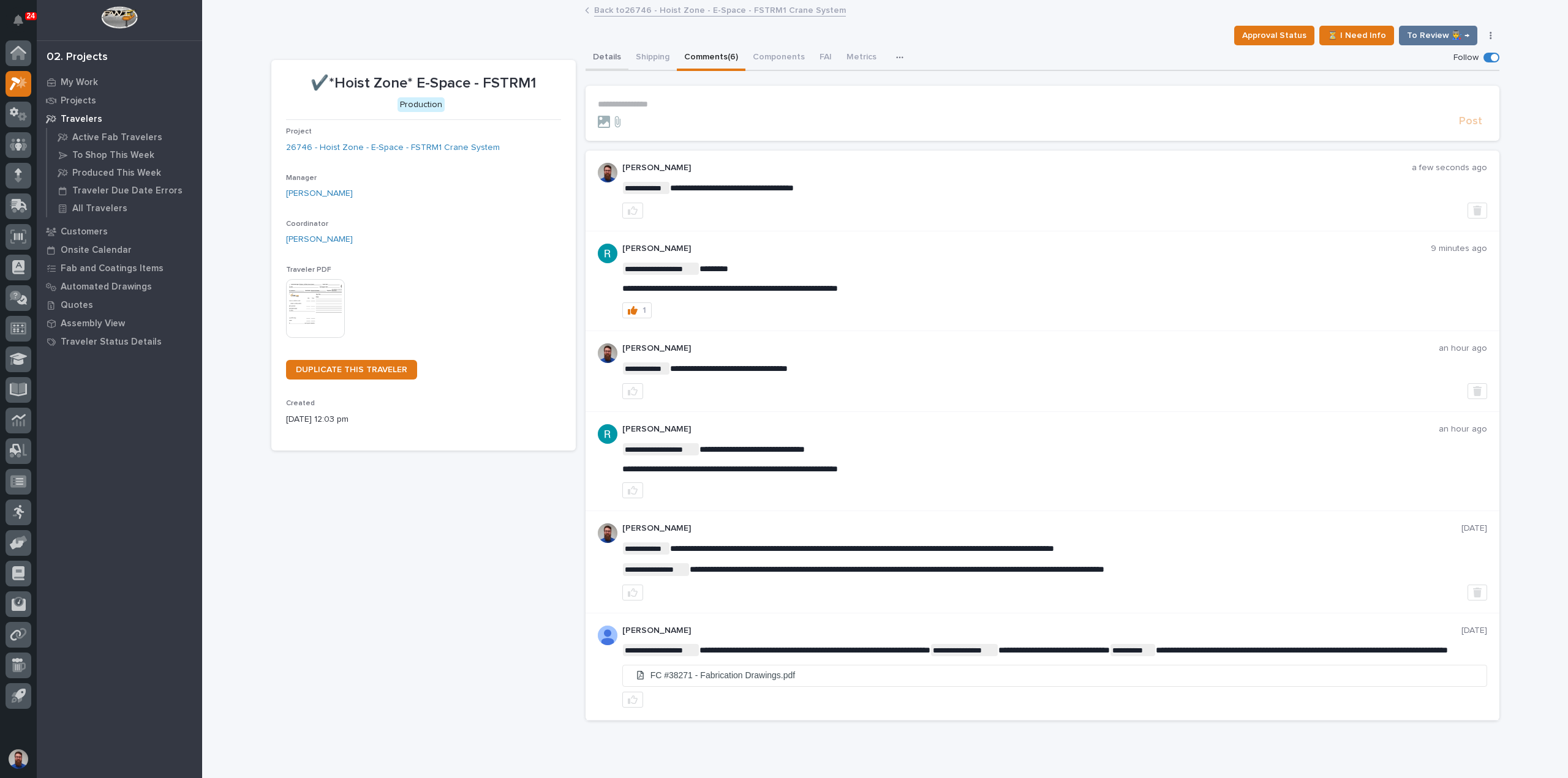
click at [610, 57] on button "Details" at bounding box center [606, 58] width 43 height 25
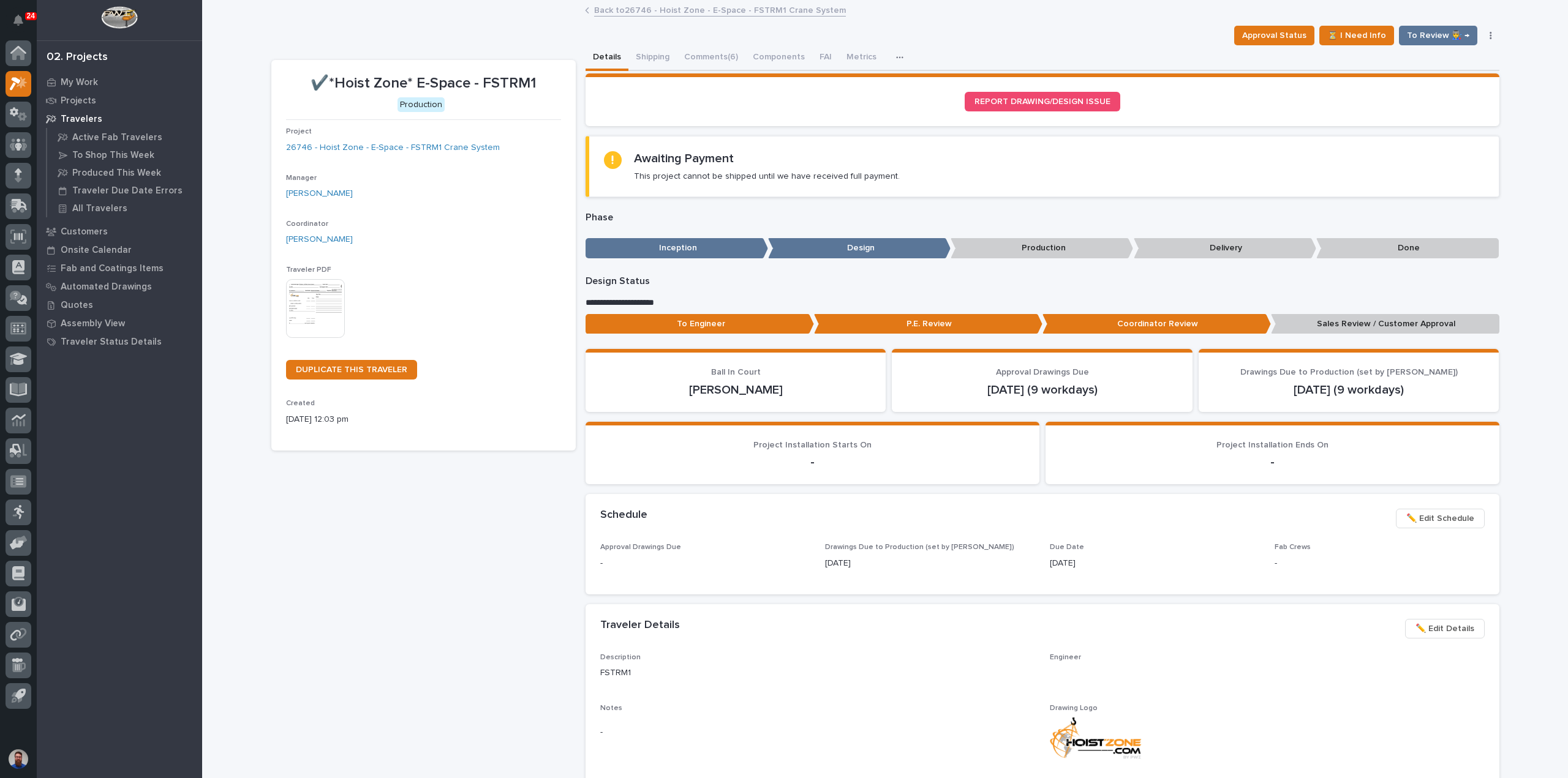
click at [878, 324] on p "P.E. Review" at bounding box center [928, 324] width 228 height 20
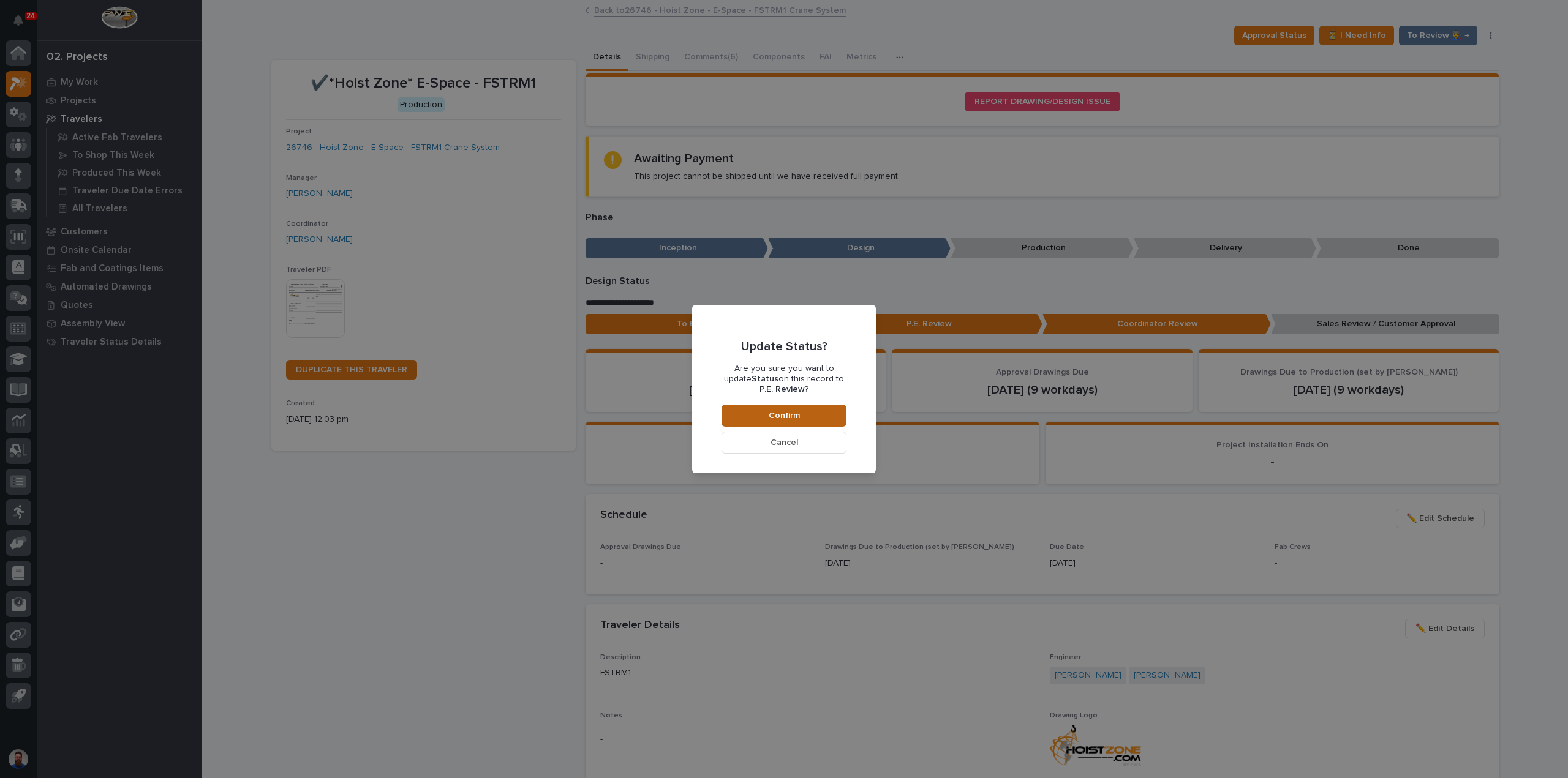
click at [804, 417] on button "Confirm" at bounding box center [784, 416] width 125 height 22
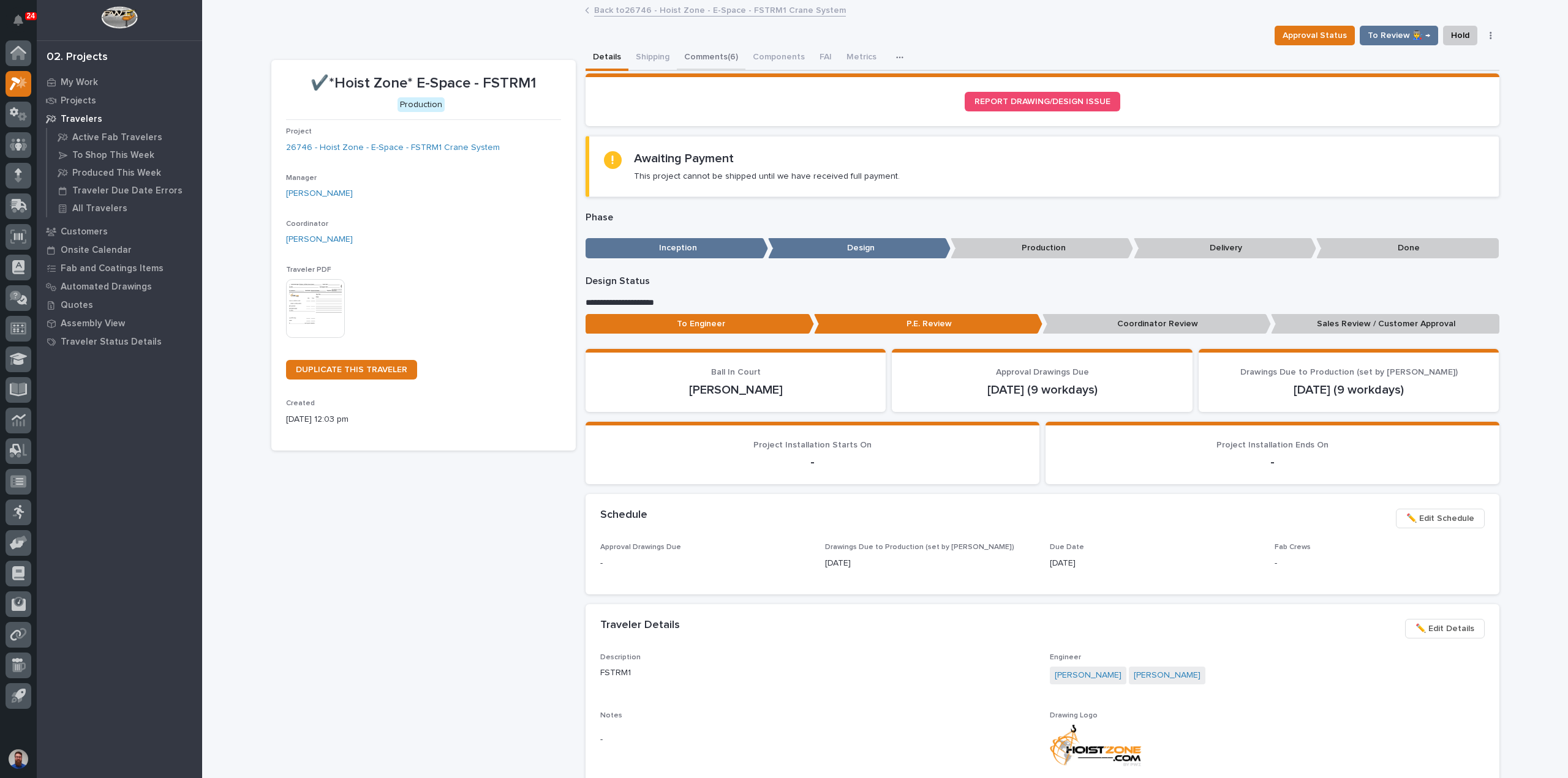
click at [711, 65] on button "Comments (6)" at bounding box center [711, 58] width 68 height 25
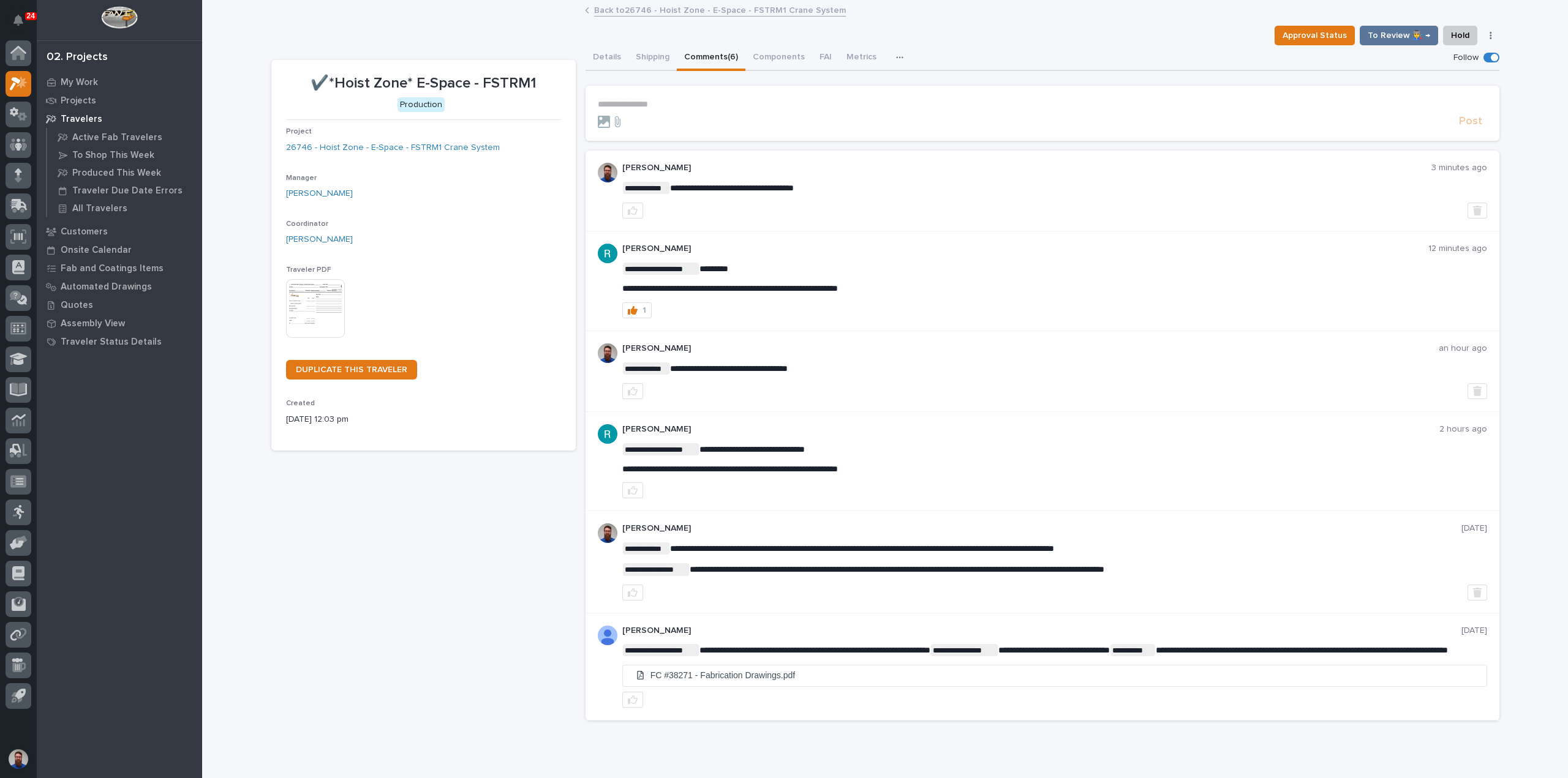
drag, startPoint x: 895, startPoint y: 250, endPoint x: 898, endPoint y: 243, distance: 7.6
click at [898, 245] on p "[PERSON_NAME]" at bounding box center [1026, 248] width 806 height 10
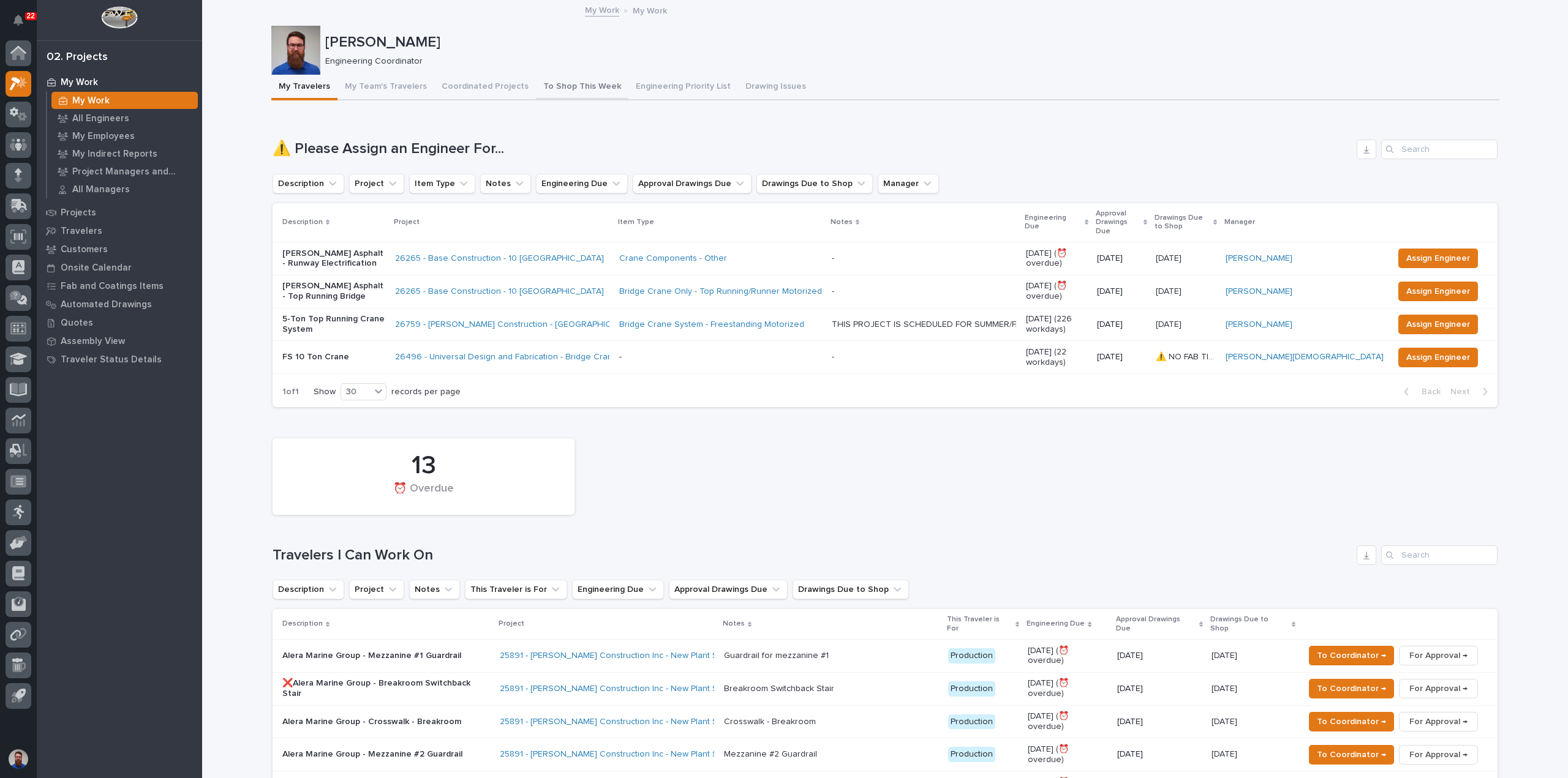
click at [553, 94] on button "To Shop This Week" at bounding box center [582, 87] width 93 height 25
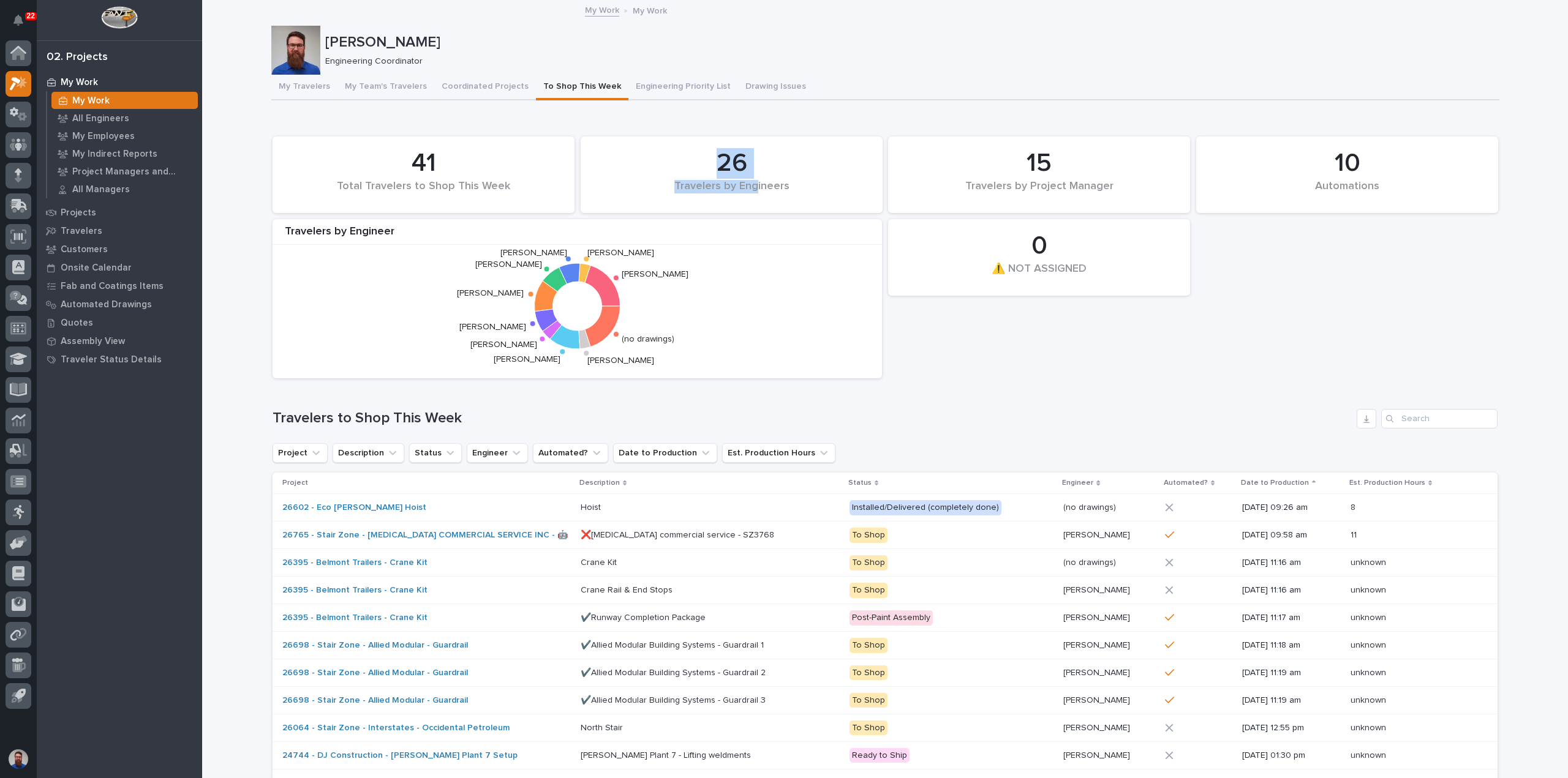
drag, startPoint x: 698, startPoint y: 167, endPoint x: 750, endPoint y: 204, distance: 63.8
click at [750, 204] on div "26 Travelers by Engineers" at bounding box center [732, 175] width 289 height 65
click at [767, 188] on div "Travelers by Engineers" at bounding box center [732, 193] width 260 height 25
drag, startPoint x: 803, startPoint y: 187, endPoint x: 626, endPoint y: 133, distance: 185.1
click at [626, 133] on div "10 Automations 41 Total Travelers to Shop This Week 0 ⚠️ NOT ASSIGNED 26 Travel…" at bounding box center [885, 257] width 1238 height 254
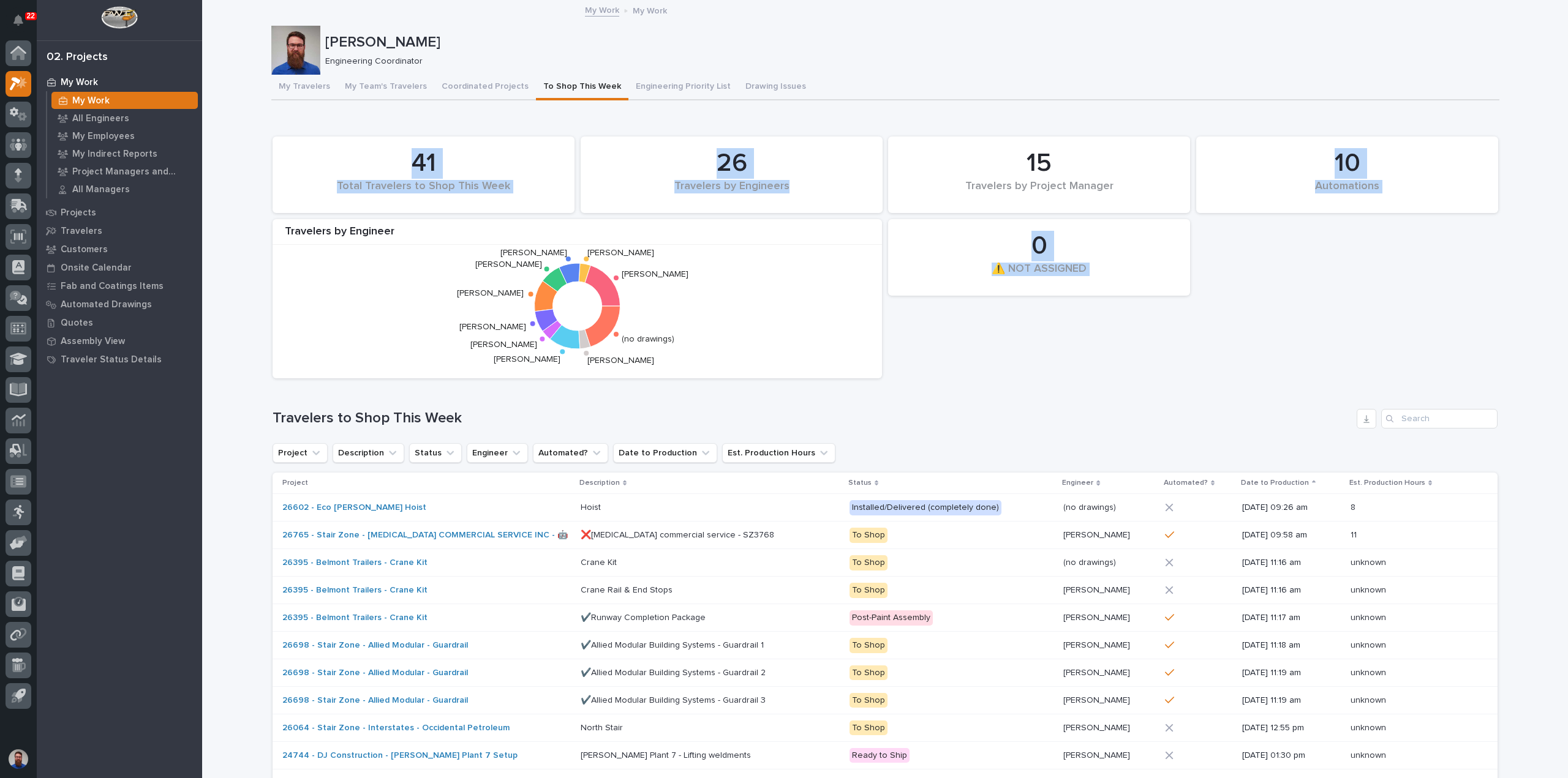
click at [651, 157] on div "26" at bounding box center [732, 164] width 260 height 31
click at [675, 167] on div "26" at bounding box center [732, 164] width 260 height 31
click at [653, 147] on div "26 Travelers by Engineers" at bounding box center [732, 175] width 289 height 65
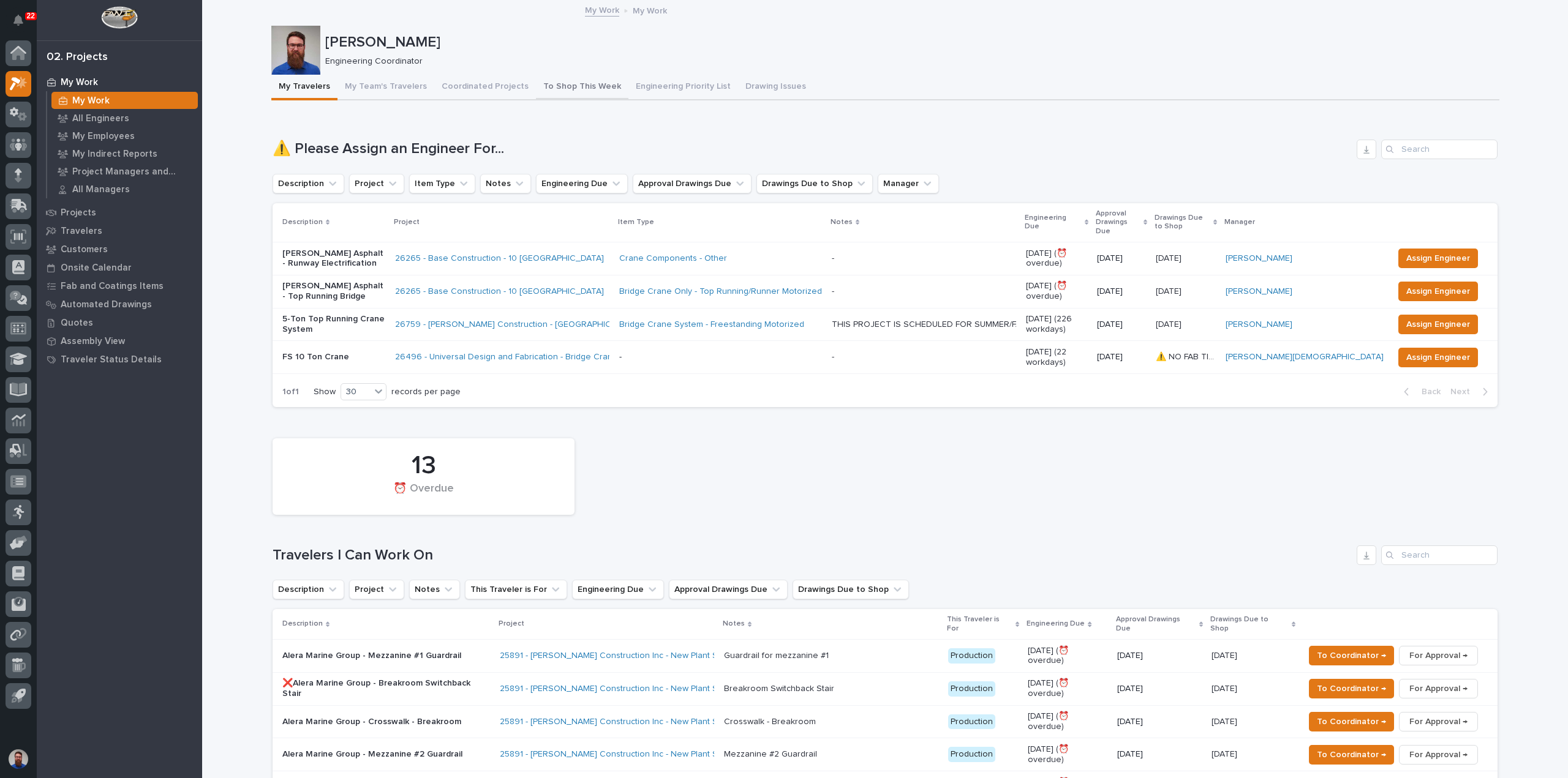
click at [572, 80] on button "To Shop This Week" at bounding box center [582, 87] width 93 height 25
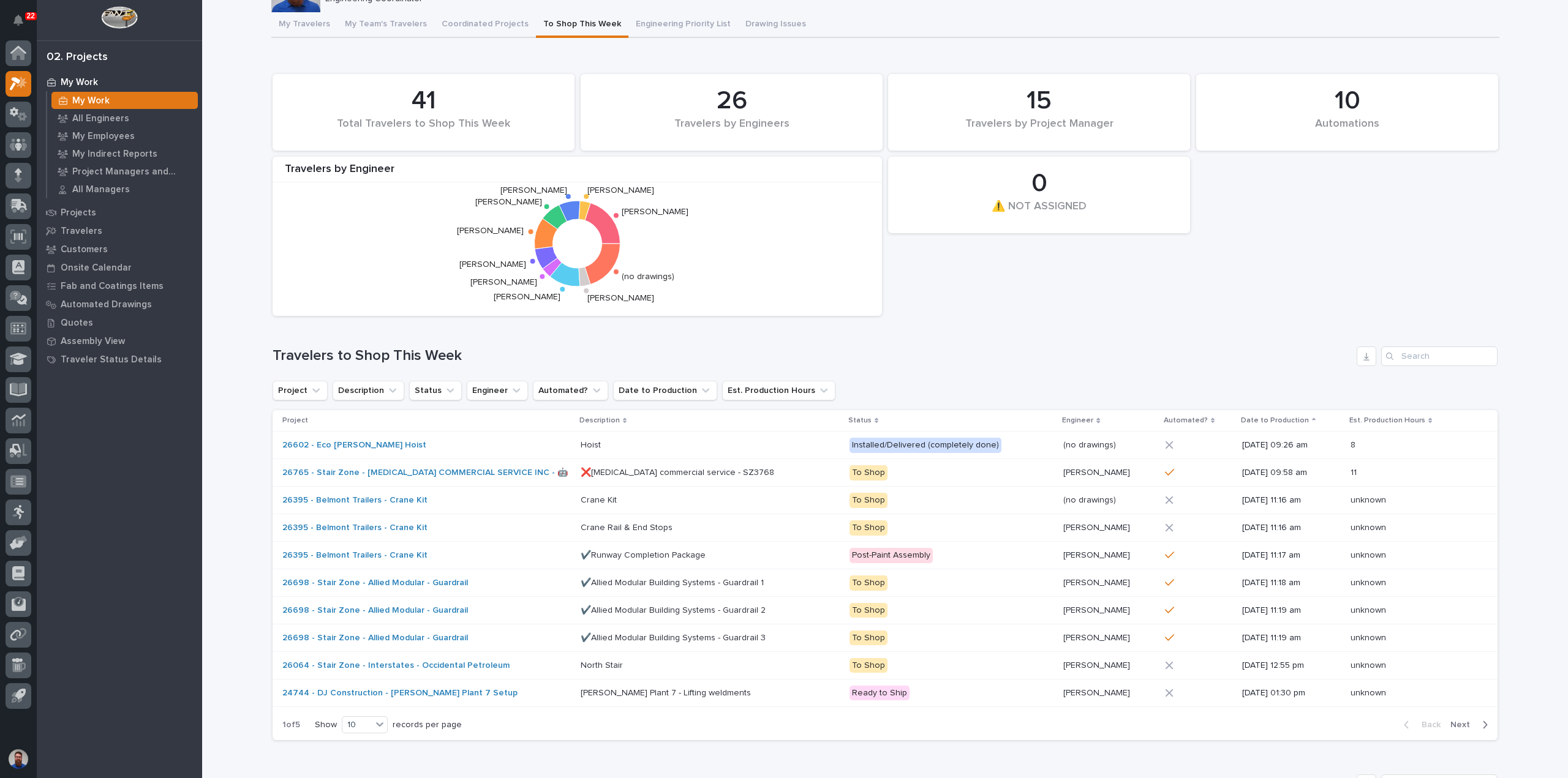
scroll to position [82, 0]
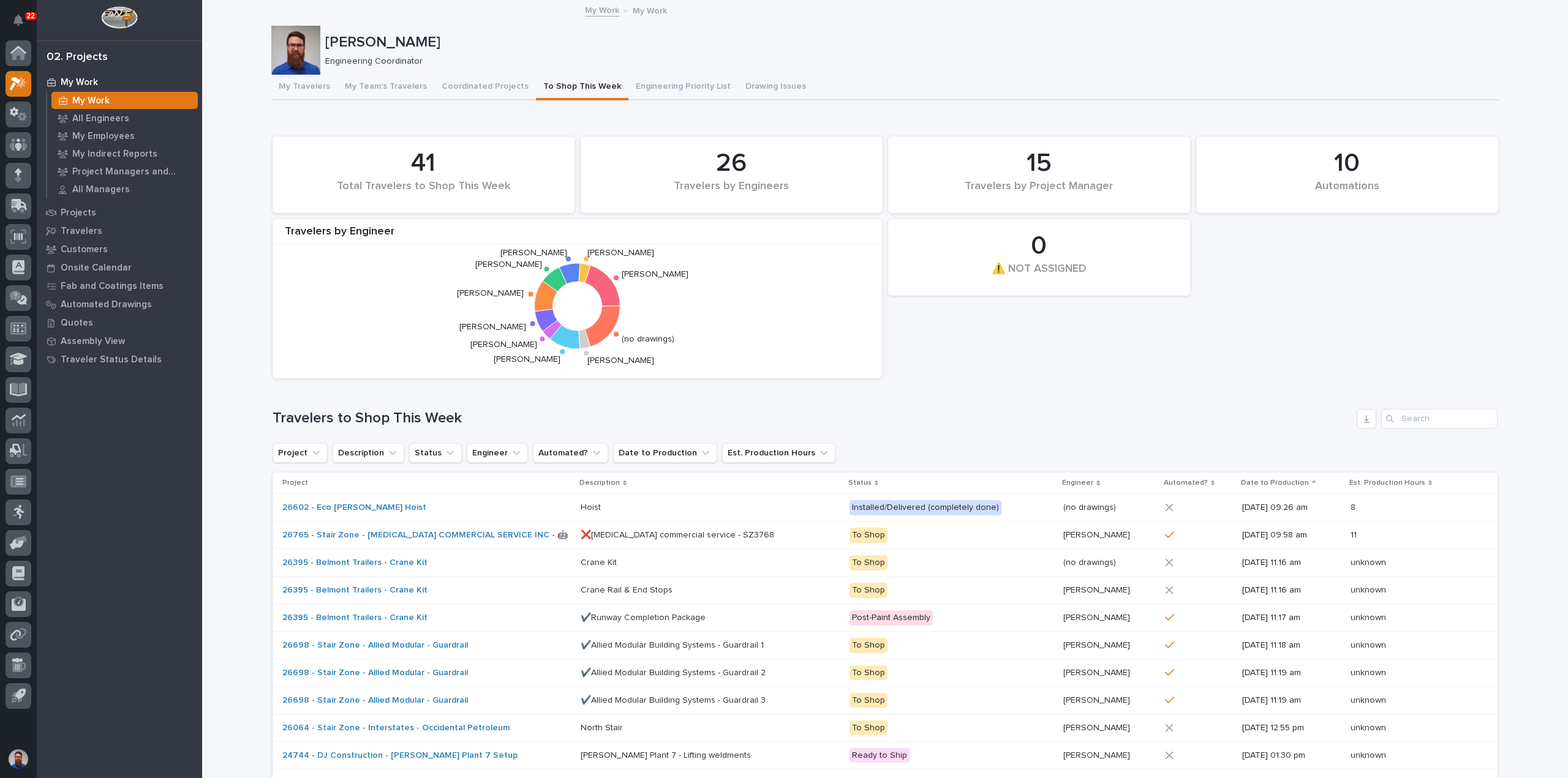
click at [974, 331] on div "10 Automations 41 Total Travelers to Shop This Week 0 ⚠️ NOT ASSIGNED 26 Travel…" at bounding box center [885, 257] width 1238 height 254
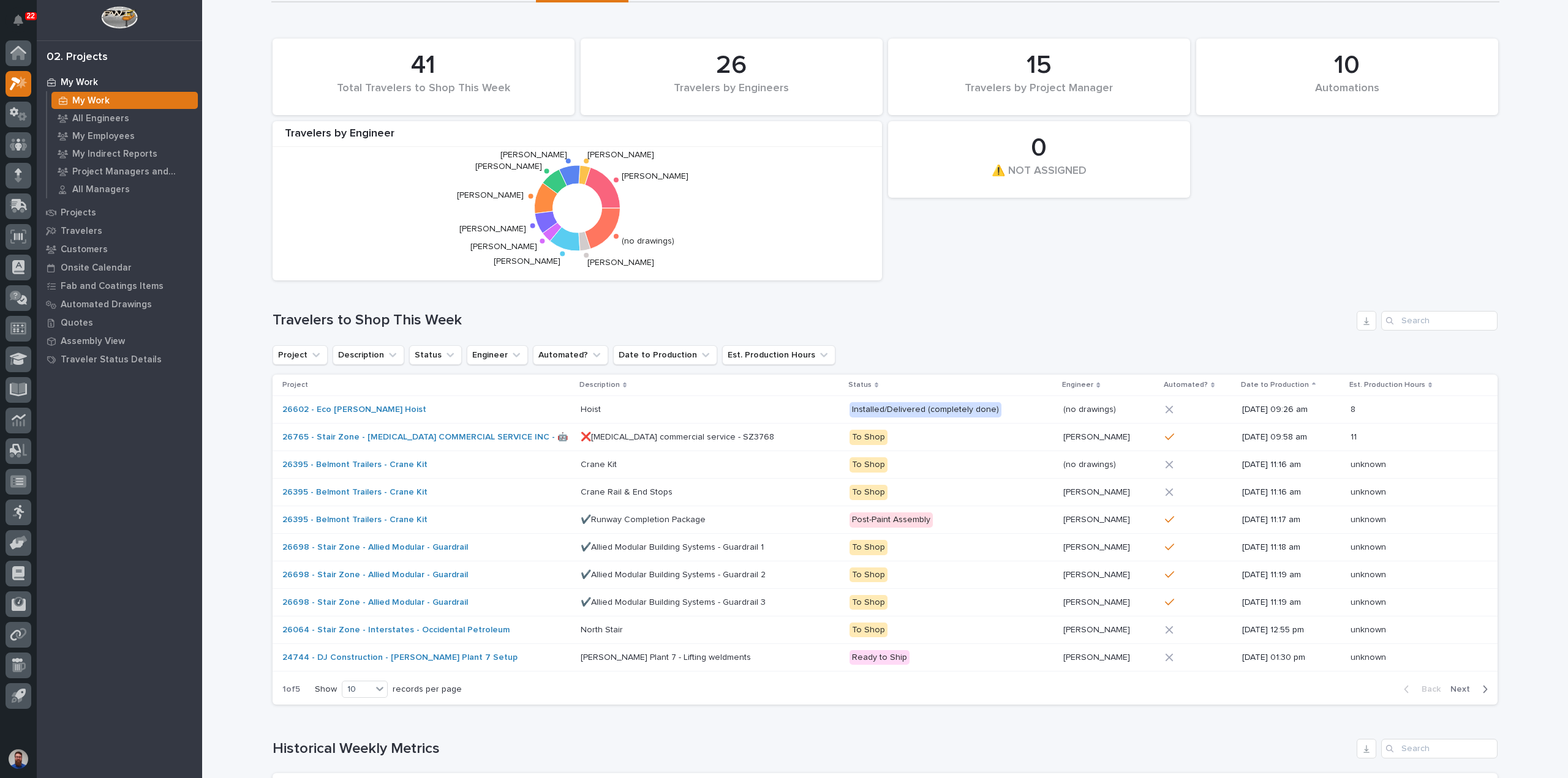
scroll to position [327, 0]
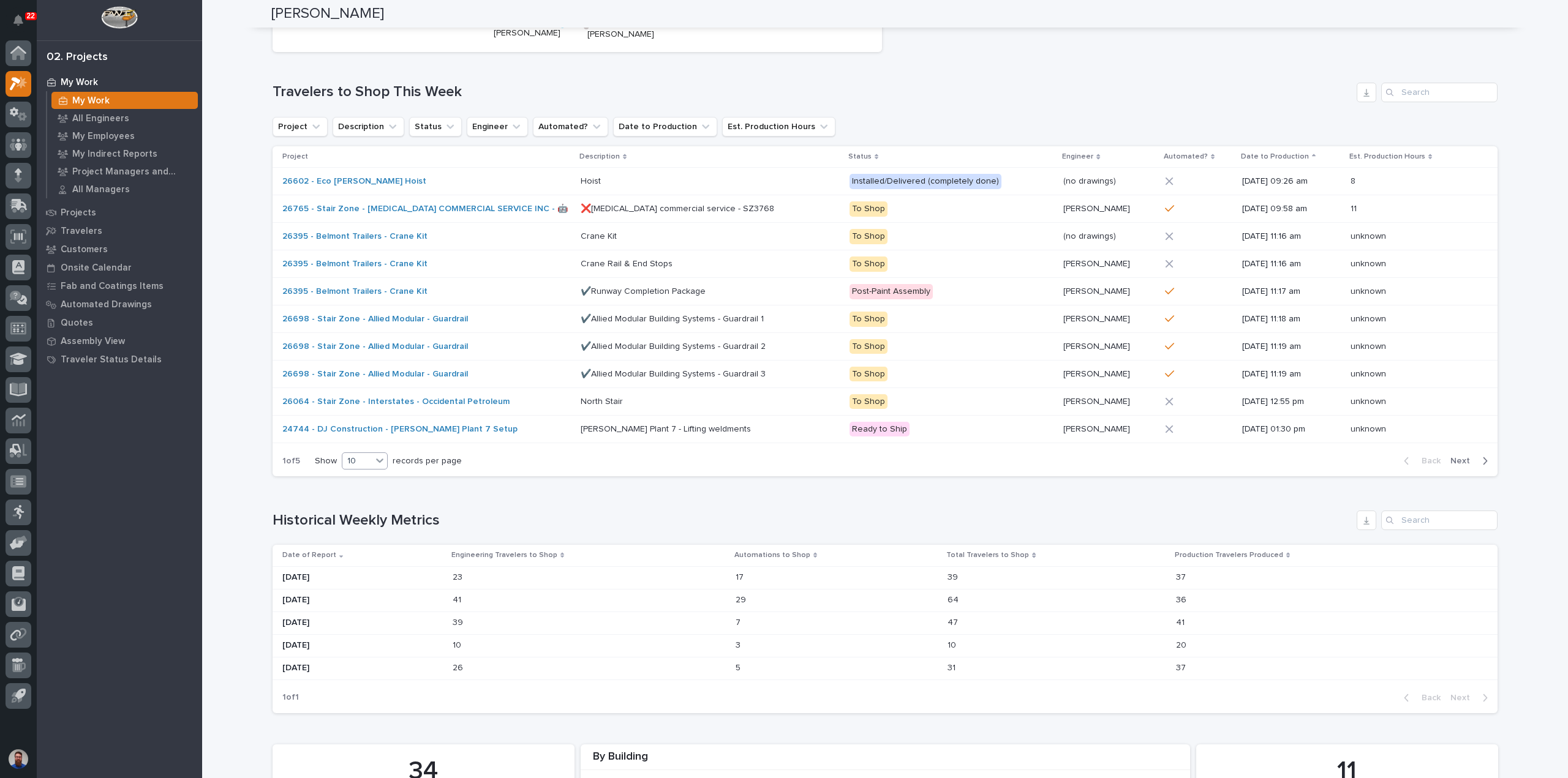
click at [360, 456] on div "10" at bounding box center [357, 461] width 29 height 13
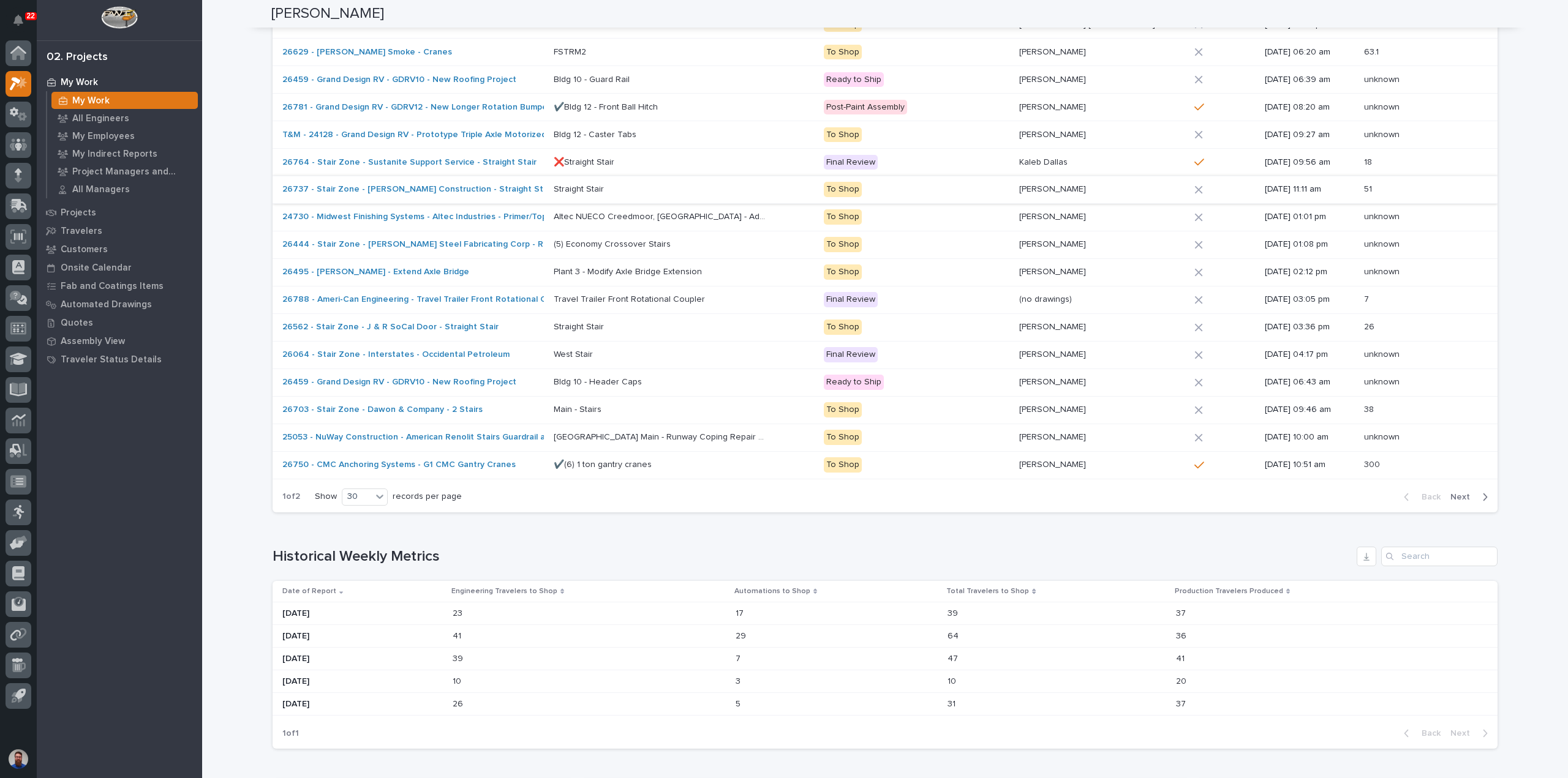
scroll to position [844, 0]
click at [999, 433] on p "To Shop" at bounding box center [916, 434] width 185 height 15
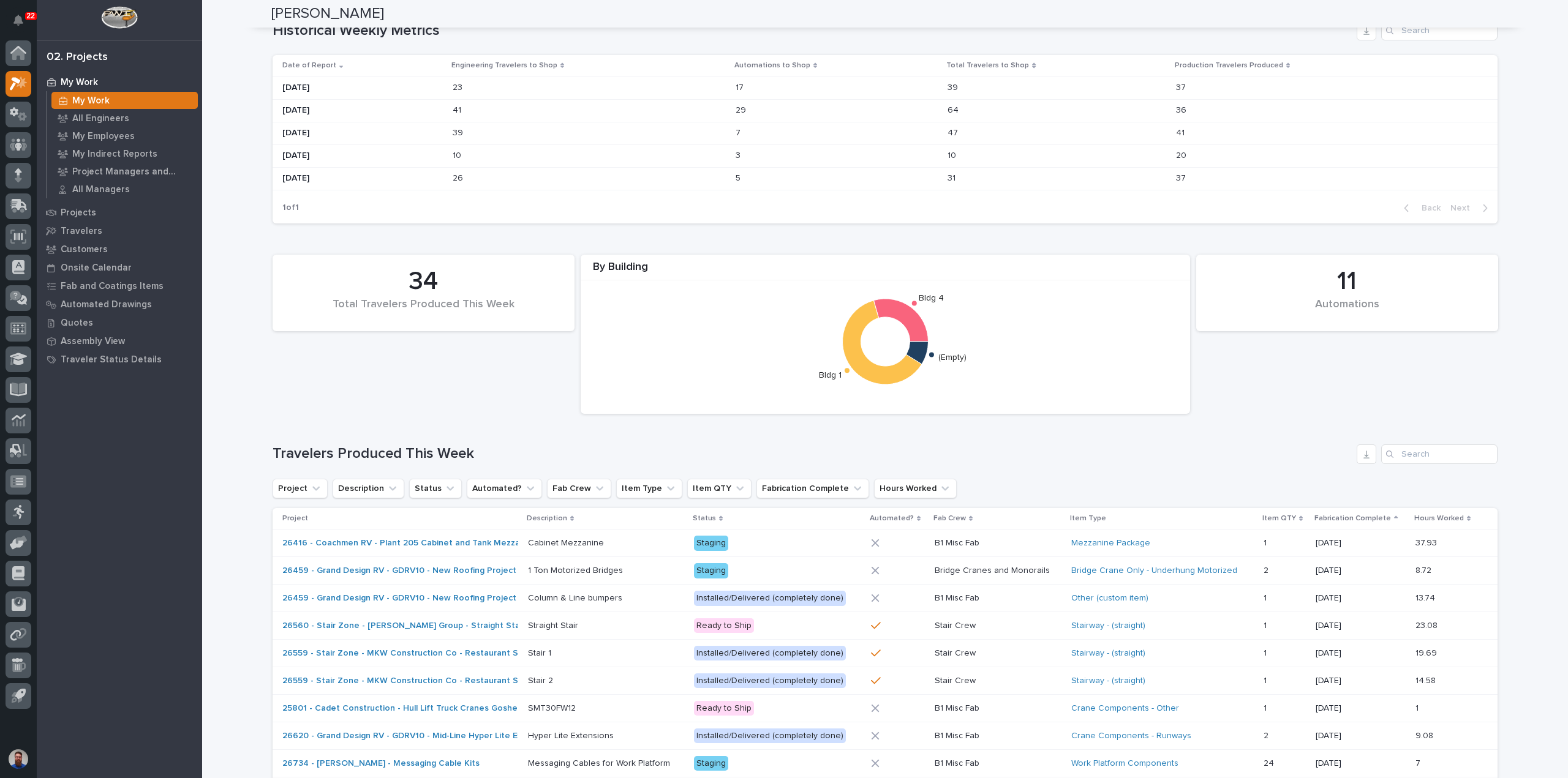
scroll to position [1057, 0]
